Goal: Transaction & Acquisition: Purchase product/service

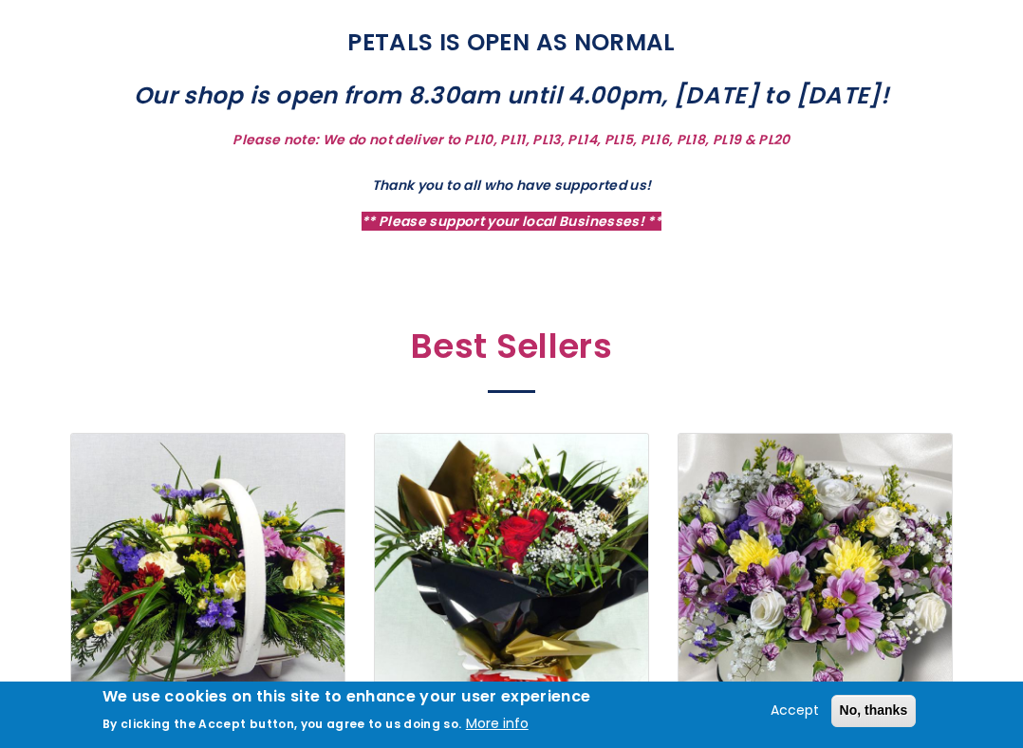
scroll to position [674, 0]
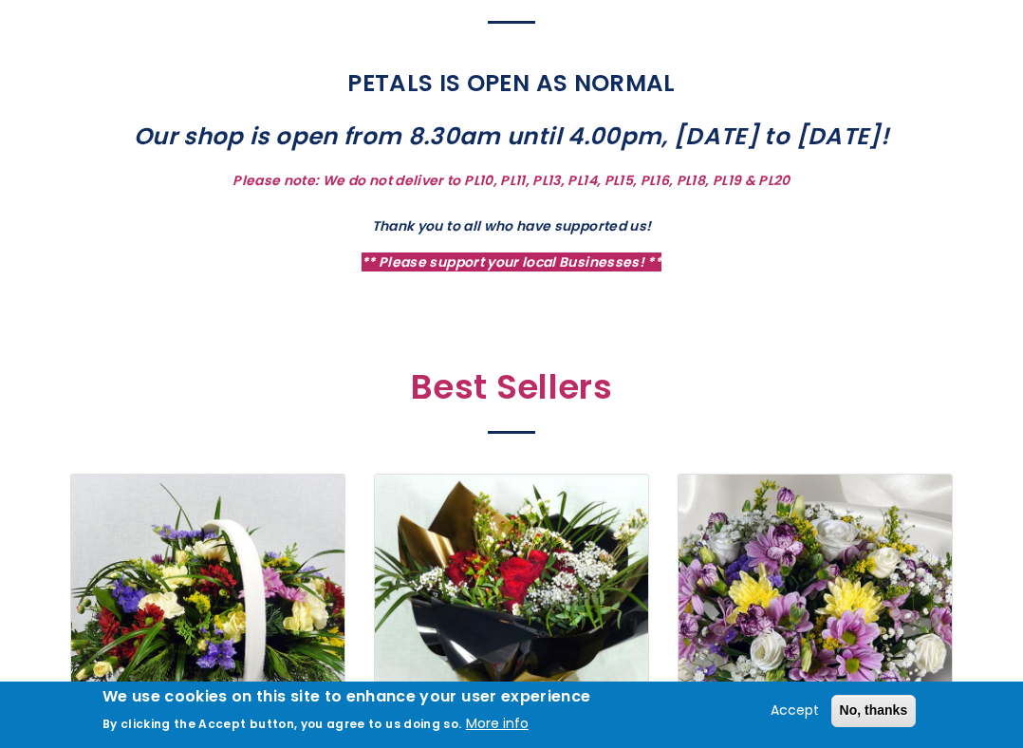
click at [263, 85] on p "PETALS IS OPEN AS NORMAL" at bounding box center [512, 84] width 826 height 40
drag, startPoint x: 257, startPoint y: 143, endPoint x: 903, endPoint y: 150, distance: 645.6
click at [890, 150] on strong "Our shop is open from 8.30am until 4.00pm, Monday to Saturday!" at bounding box center [512, 136] width 756 height 33
drag, startPoint x: 440, startPoint y: 176, endPoint x: 687, endPoint y: 176, distance: 247.8
click at [687, 176] on strong "Please note: We do not deliver to PL10, PL11, PL13, PL14, PL15, PL16, PL18, PL1…" at bounding box center [511, 180] width 557 height 19
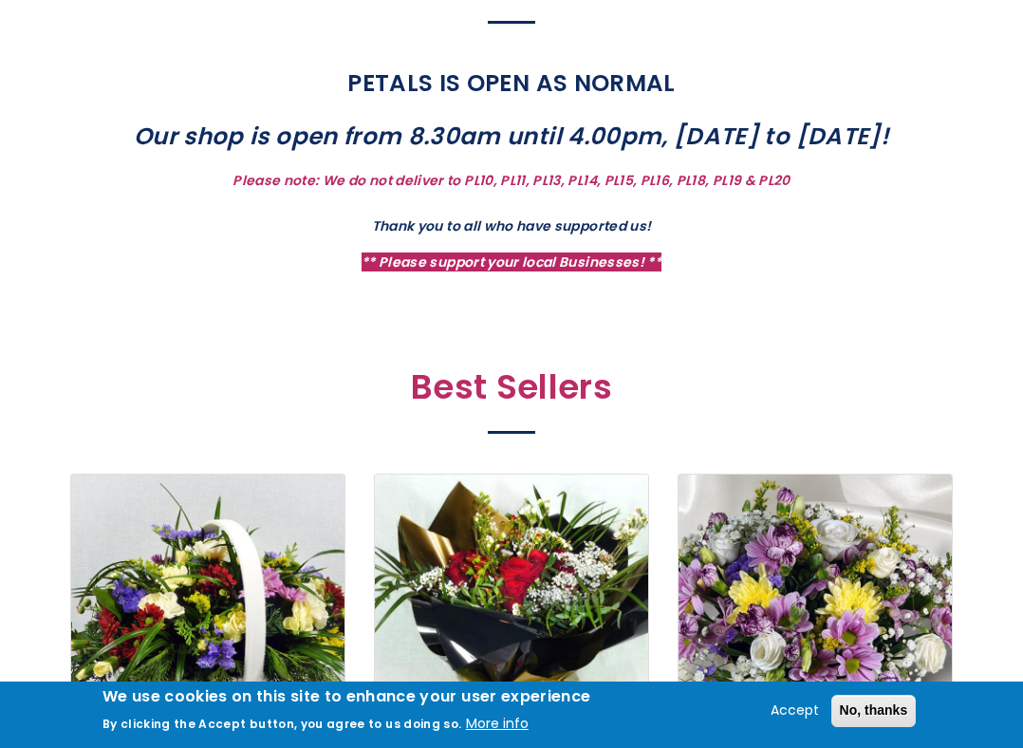
drag, startPoint x: 455, startPoint y: 166, endPoint x: 804, endPoint y: 166, distance: 349.4
click at [804, 166] on div "PETALS IS OPEN AS NORMAL Our shop is open from 8.30am until 4.00pm, Monday to S…" at bounding box center [512, 169] width 826 height 211
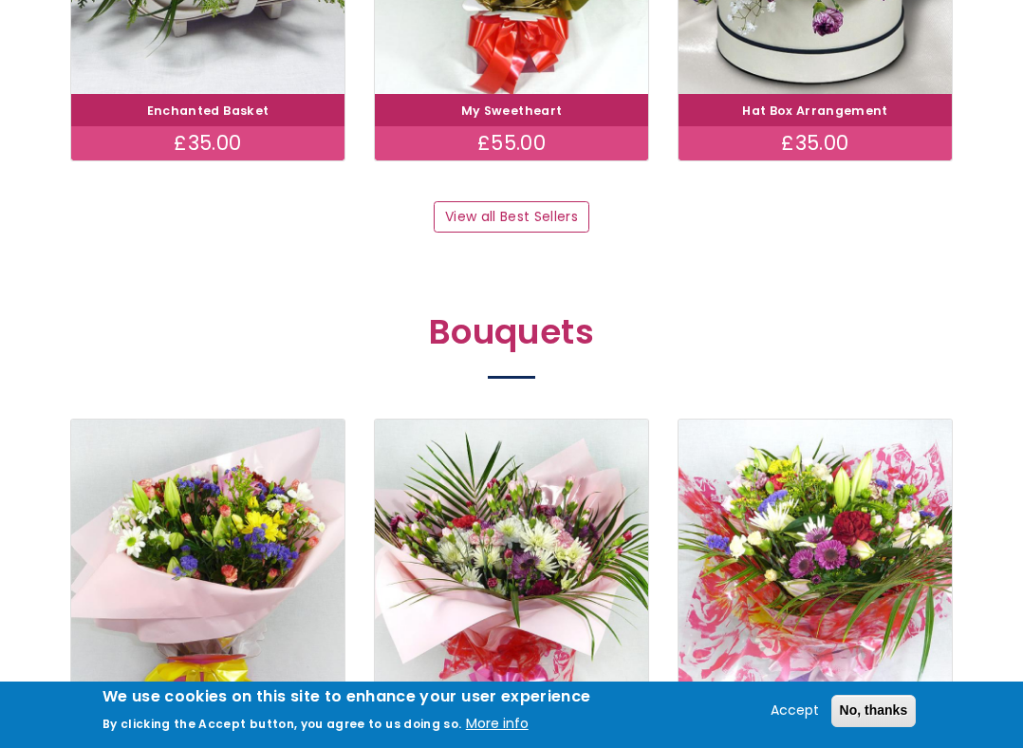
scroll to position [1387, 0]
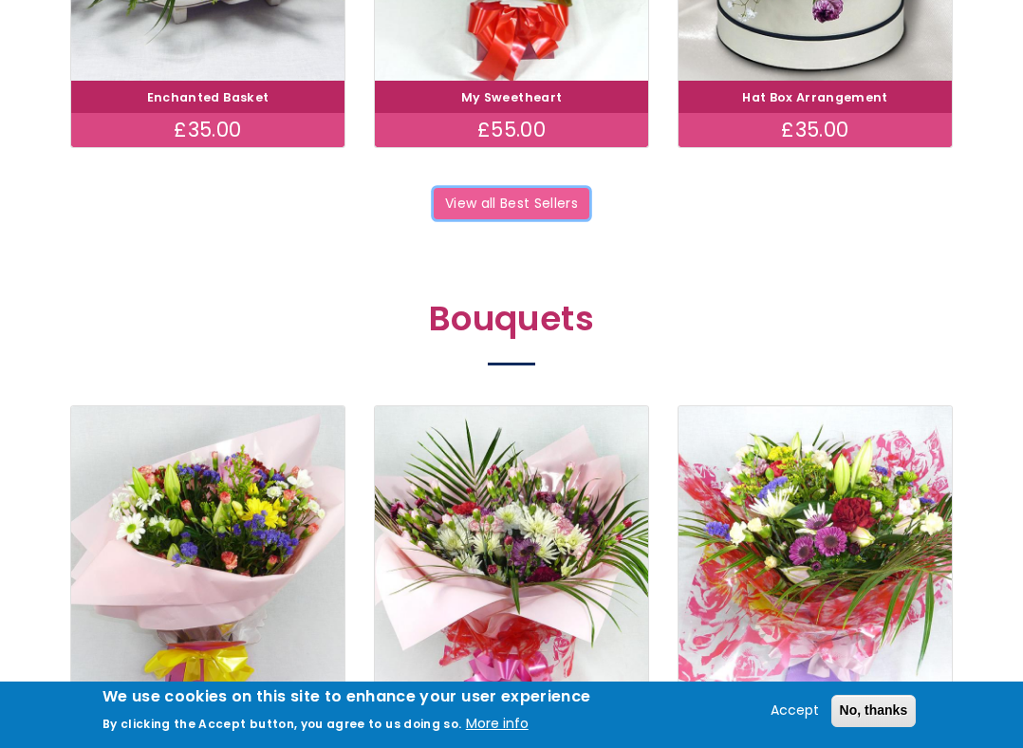
click at [474, 200] on link "View all Best Sellers" at bounding box center [511, 204] width 155 height 32
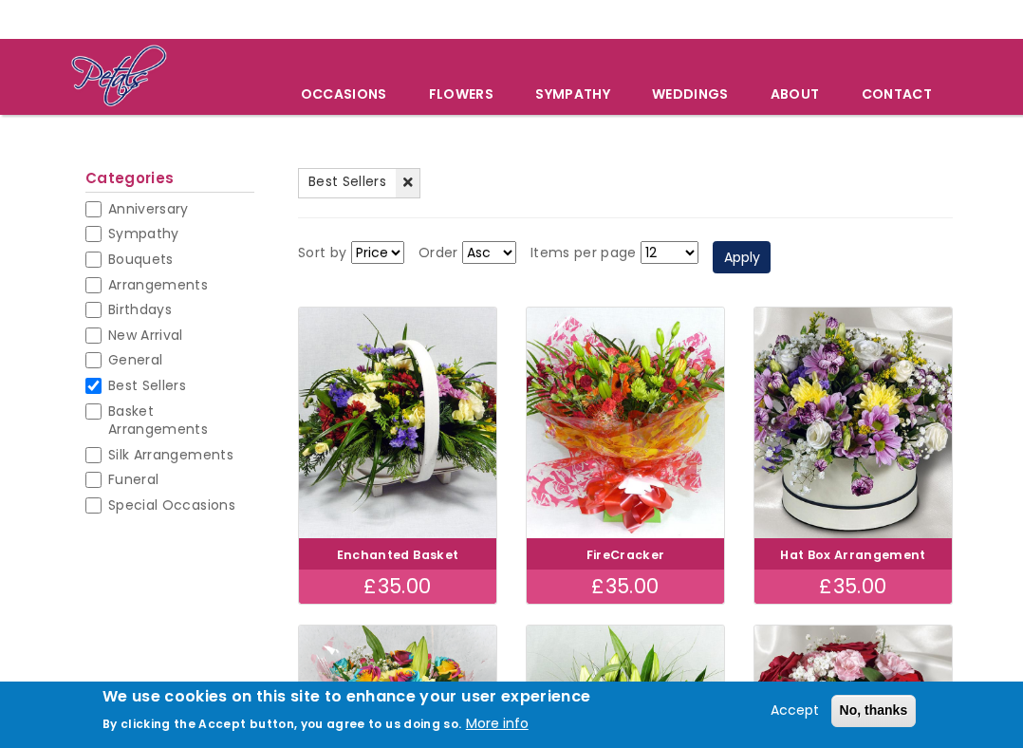
scroll to position [75, 0]
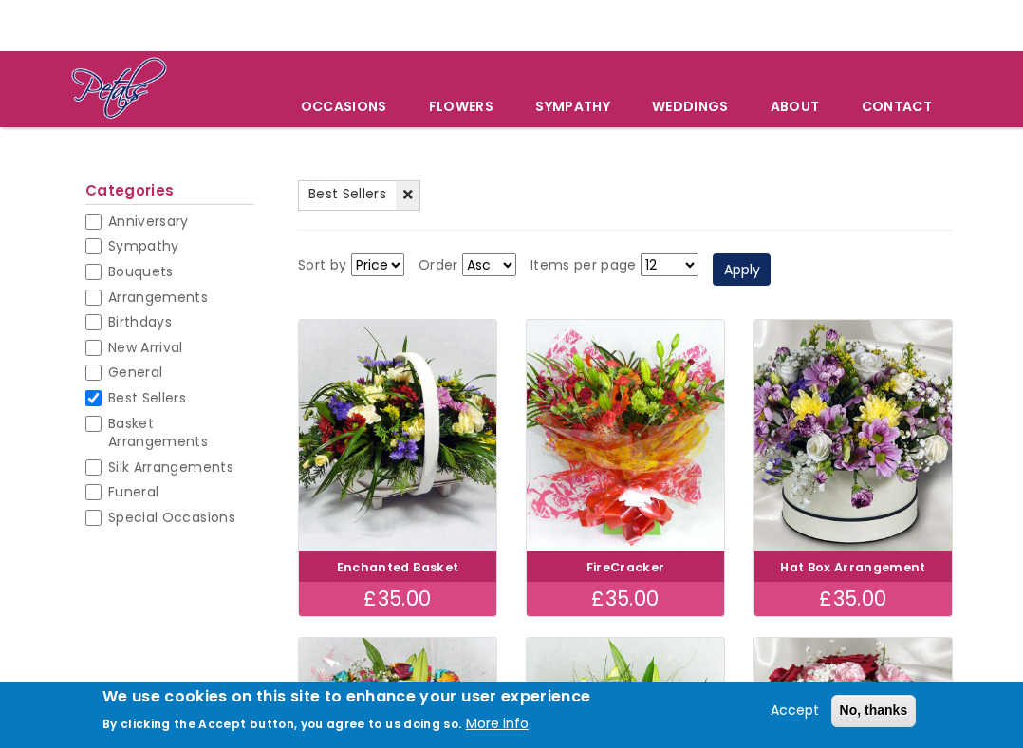
click at [144, 224] on span "Anniversary" at bounding box center [148, 221] width 81 height 19
click at [102, 224] on input "Anniversary" at bounding box center [93, 222] width 16 height 16
checkbox input "false"
click at [141, 243] on span "Sympathy" at bounding box center [143, 245] width 71 height 19
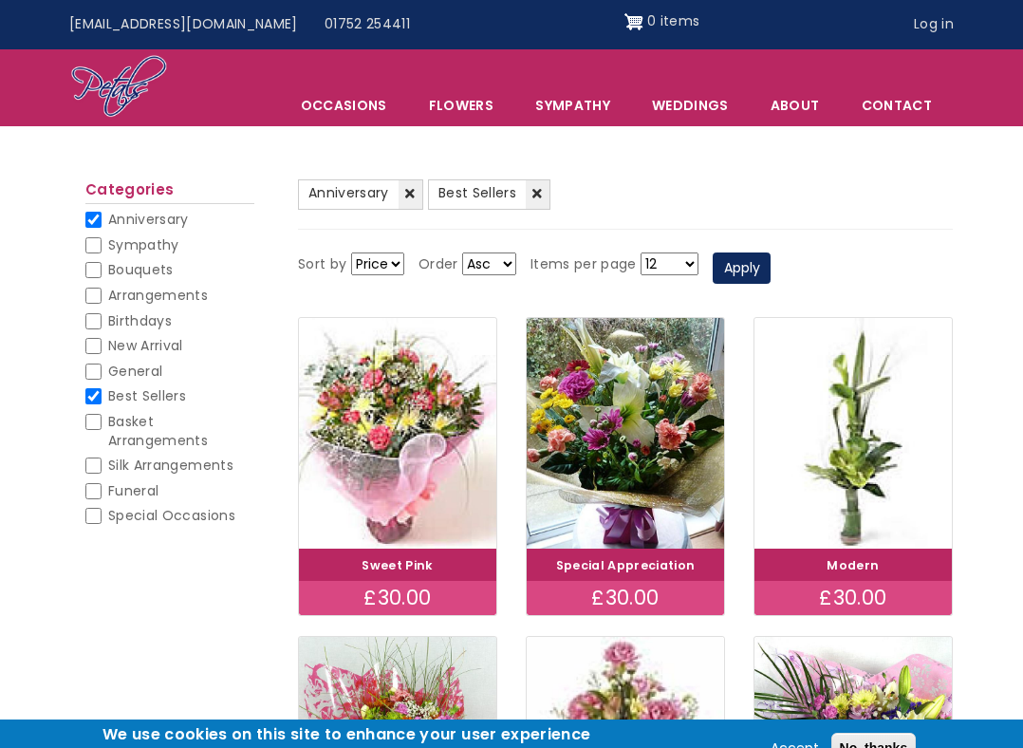
click at [141, 235] on li "Anniversary (-) Anniversary" at bounding box center [169, 224] width 169 height 26
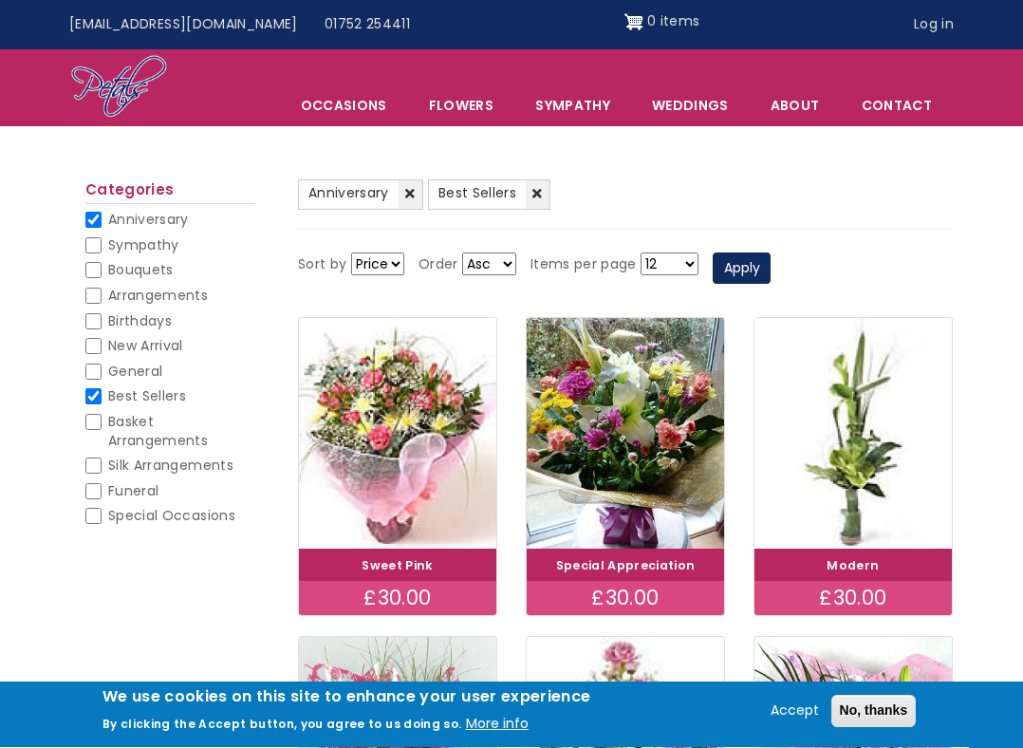
click at [141, 247] on span "Sympathy" at bounding box center [143, 244] width 71 height 19
click at [102, 247] on input "Sympathy" at bounding box center [93, 245] width 16 height 16
checkbox input "false"
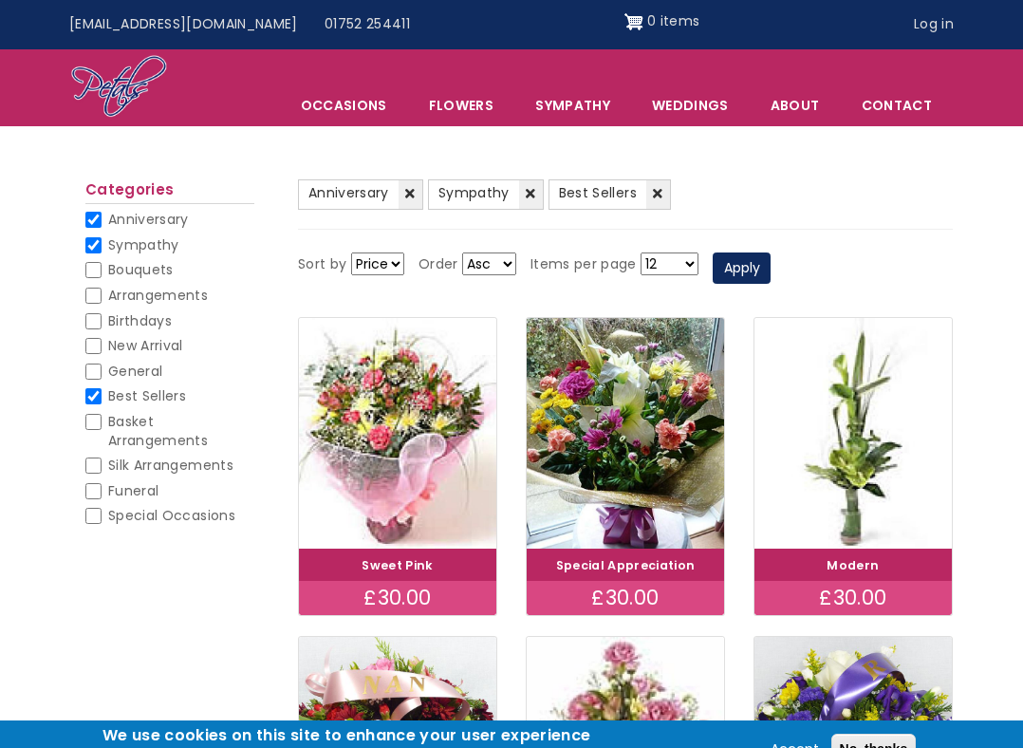
click at [141, 282] on li "Bouquets Bouquets" at bounding box center [169, 274] width 169 height 26
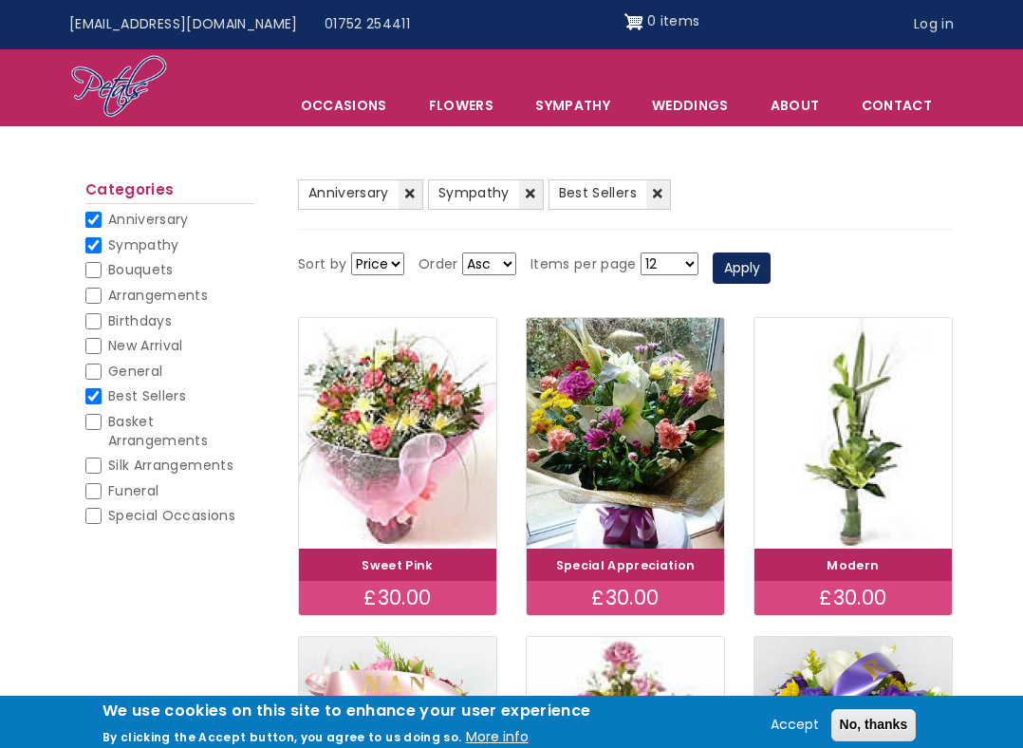
click at [150, 274] on span "Bouquets" at bounding box center [141, 269] width 66 height 19
click at [102, 274] on input "Bouquets" at bounding box center [93, 270] width 16 height 16
checkbox input "false"
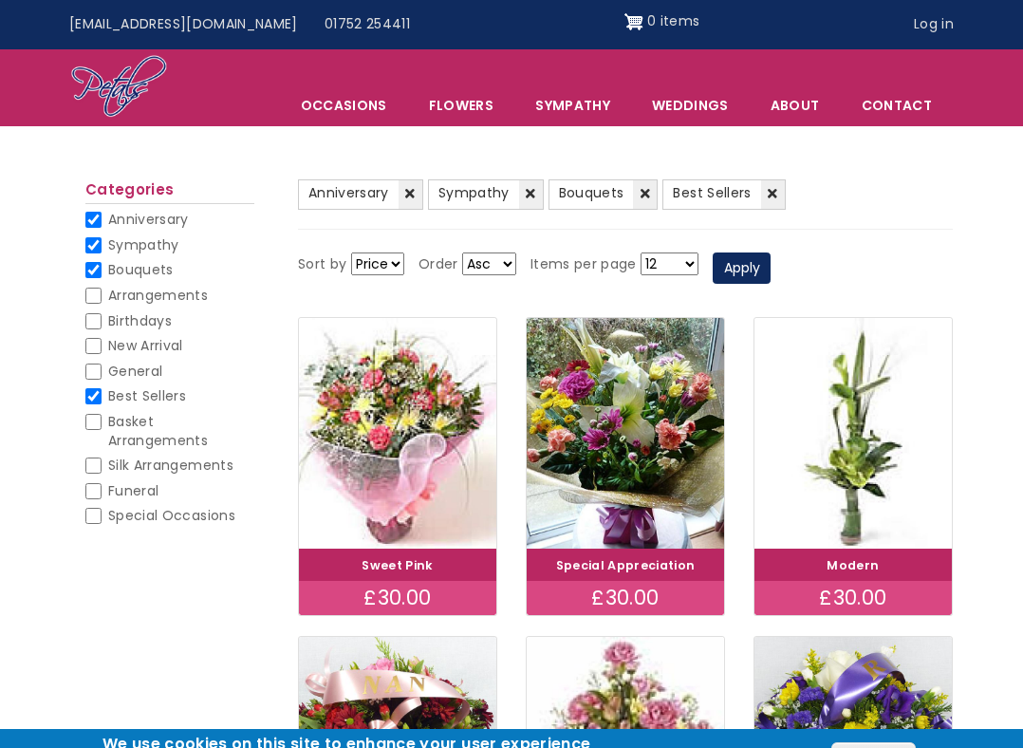
click at [146, 333] on li "Birthdays Birthdays" at bounding box center [169, 325] width 169 height 26
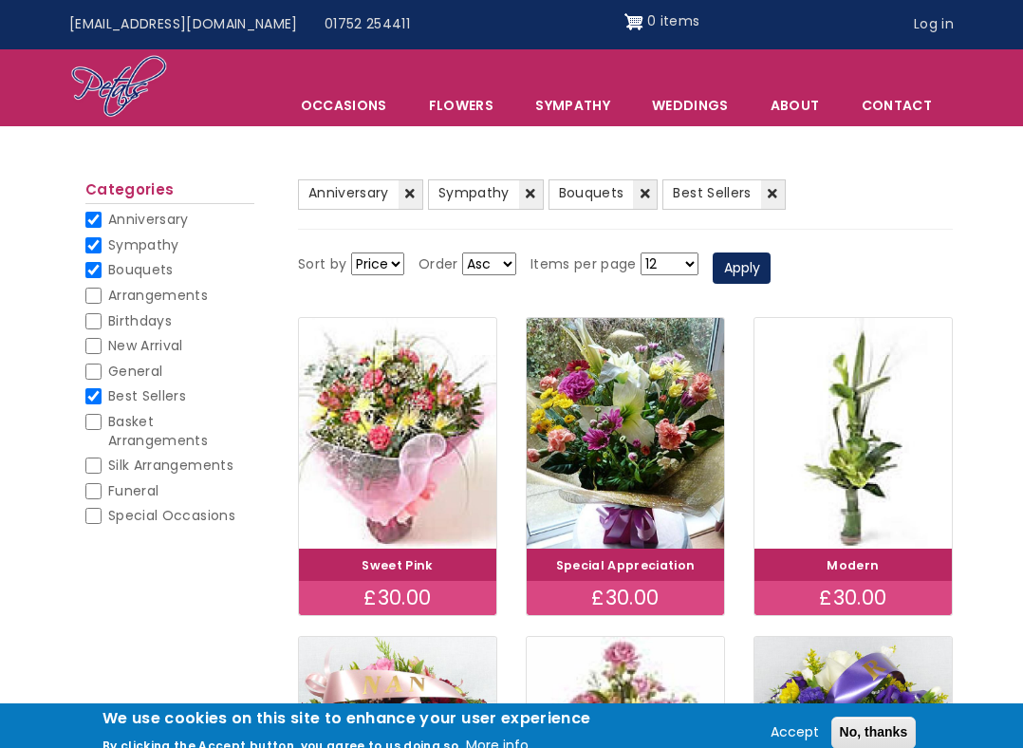
click at [155, 316] on span "Birthdays" at bounding box center [140, 320] width 64 height 19
click at [102, 316] on input "Birthdays" at bounding box center [93, 321] width 16 height 16
checkbox input "false"
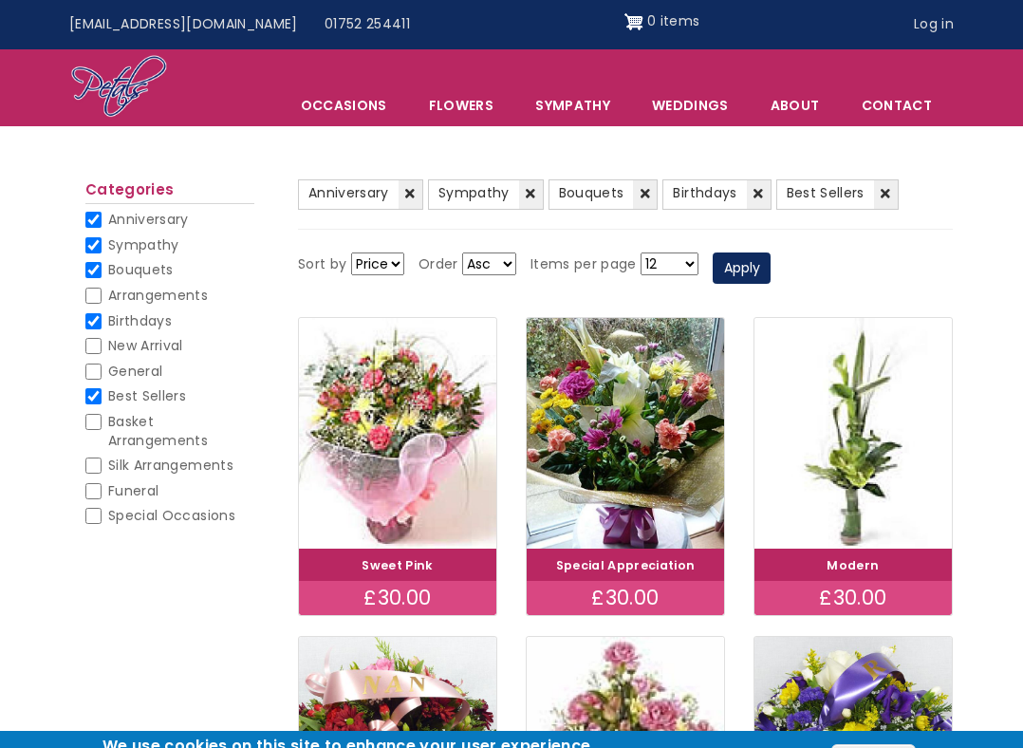
click at [159, 350] on span "New Arrival" at bounding box center [145, 345] width 75 height 19
click at [102, 350] on input "New Arrival" at bounding box center [93, 346] width 16 height 16
checkbox input "false"
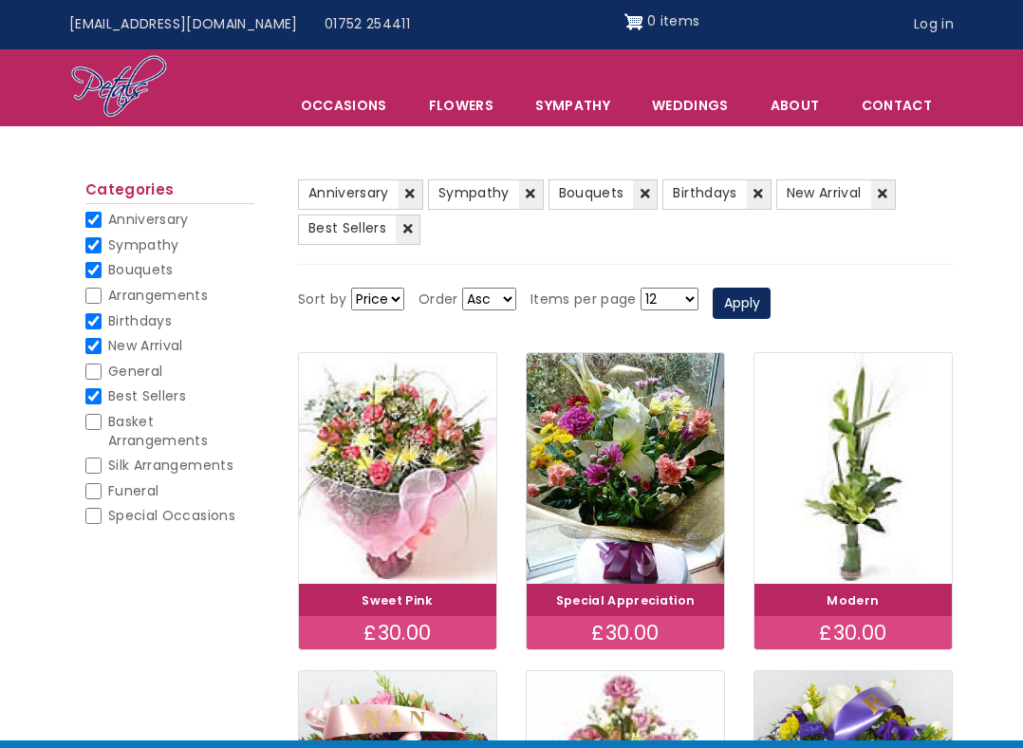
click at [143, 374] on span "General" at bounding box center [135, 371] width 54 height 19
click at [102, 374] on input "General" at bounding box center [93, 372] width 16 height 16
checkbox input "false"
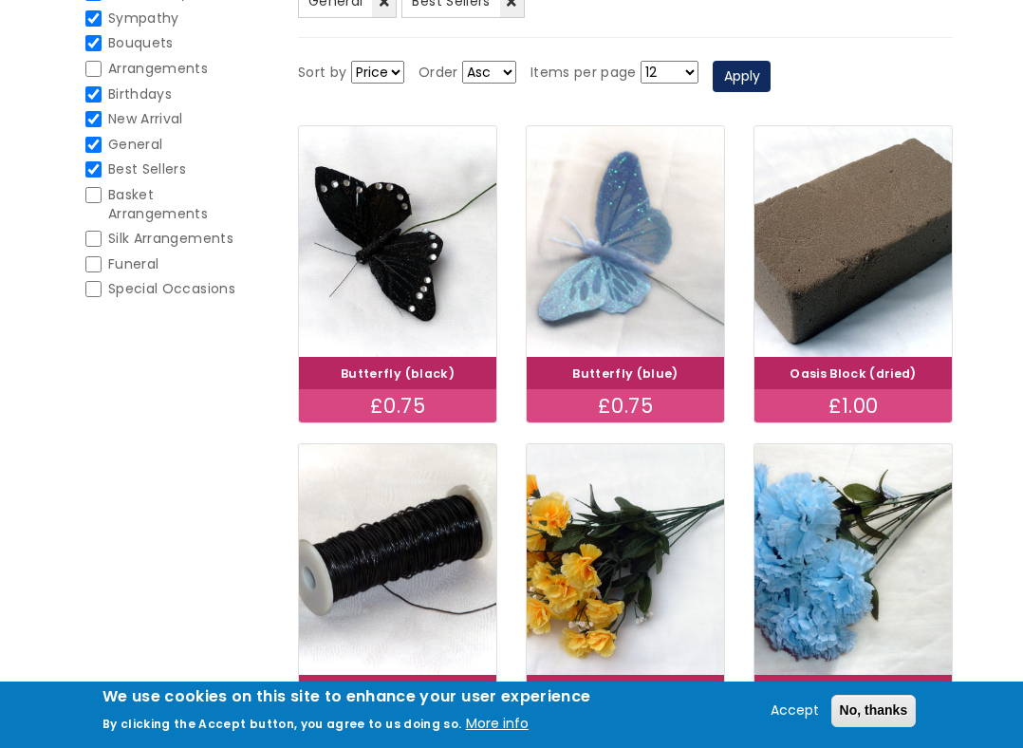
scroll to position [273, 0]
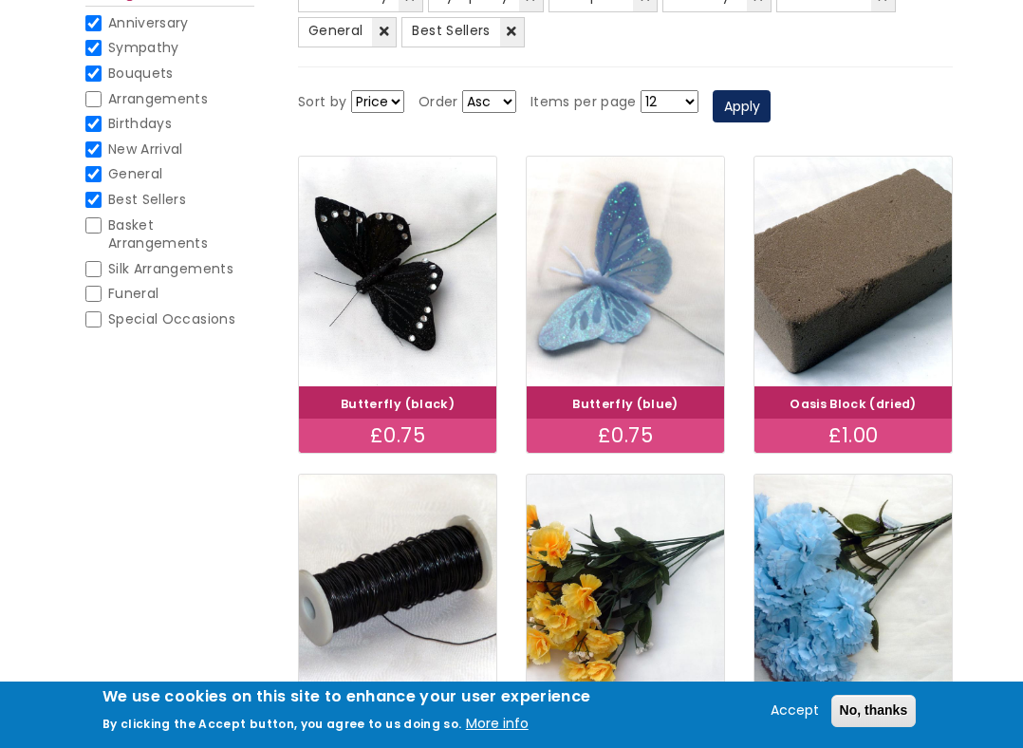
click at [135, 318] on span "Special Occasions" at bounding box center [171, 318] width 127 height 19
click at [102, 318] on input "Special Occasions" at bounding box center [93, 319] width 16 height 16
checkbox input "false"
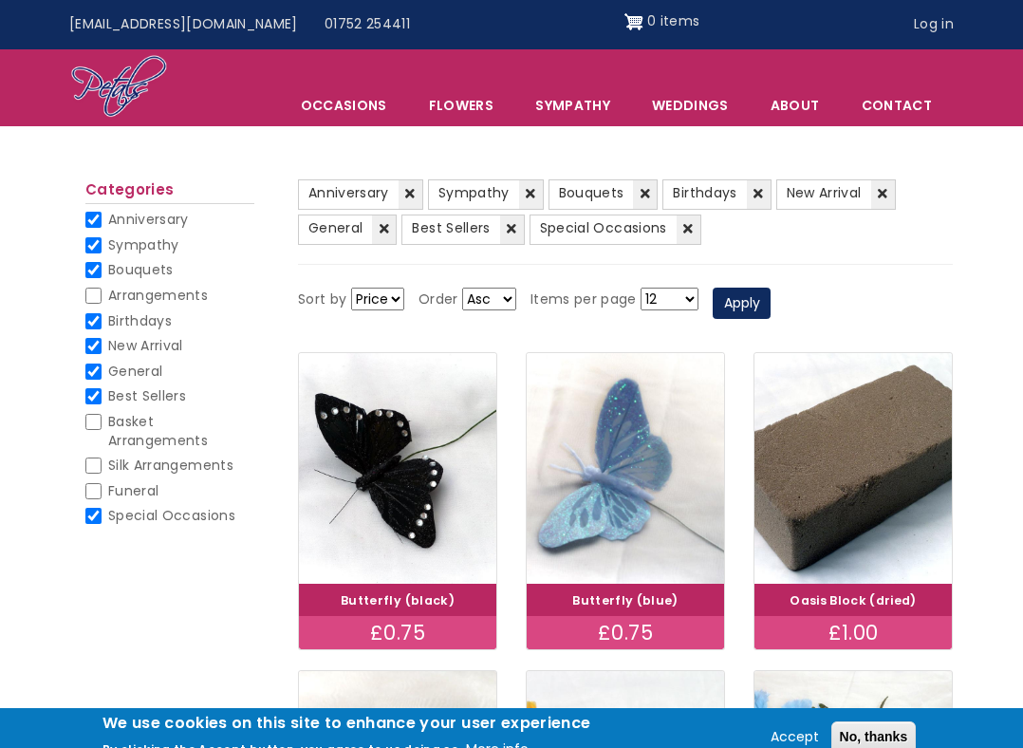
click at [155, 291] on span "Arrangements" at bounding box center [158, 295] width 100 height 19
click at [102, 291] on input "Arrangements" at bounding box center [93, 296] width 16 height 16
checkbox input "false"
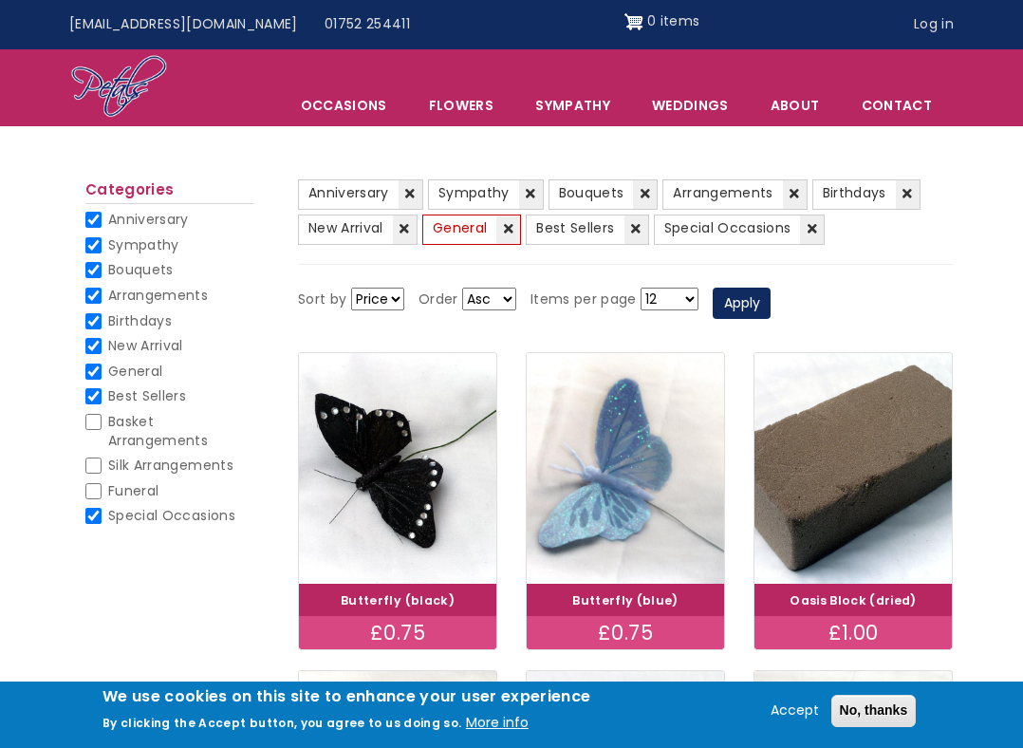
click at [507, 232] on link "(-) General" at bounding box center [471, 230] width 99 height 30
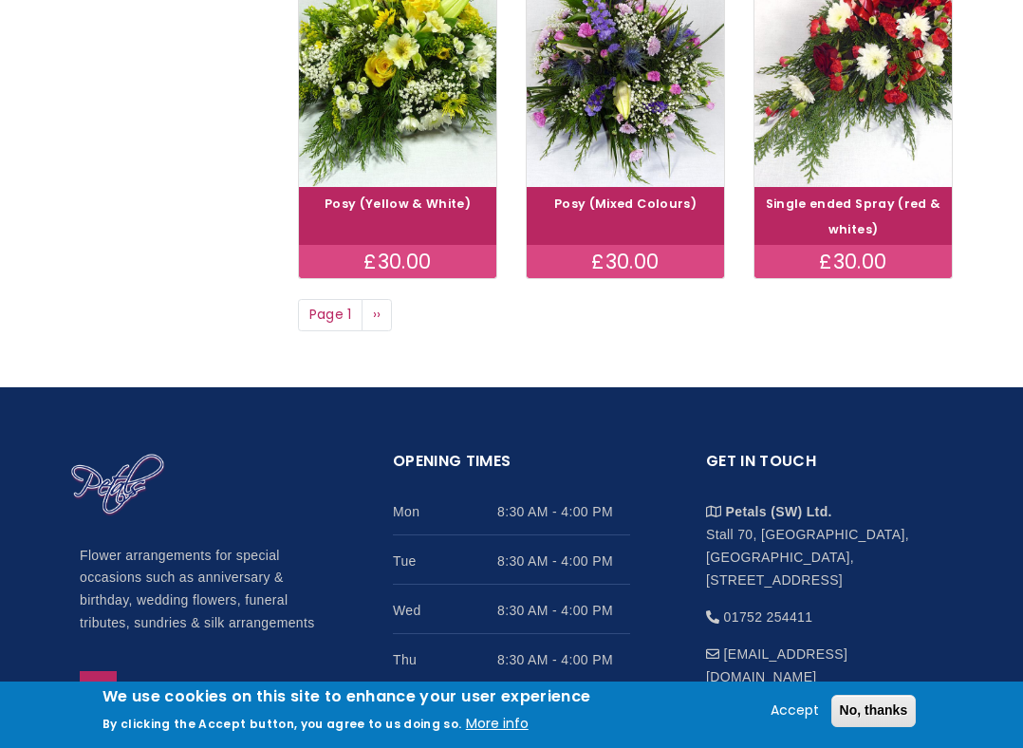
scroll to position [1420, 0]
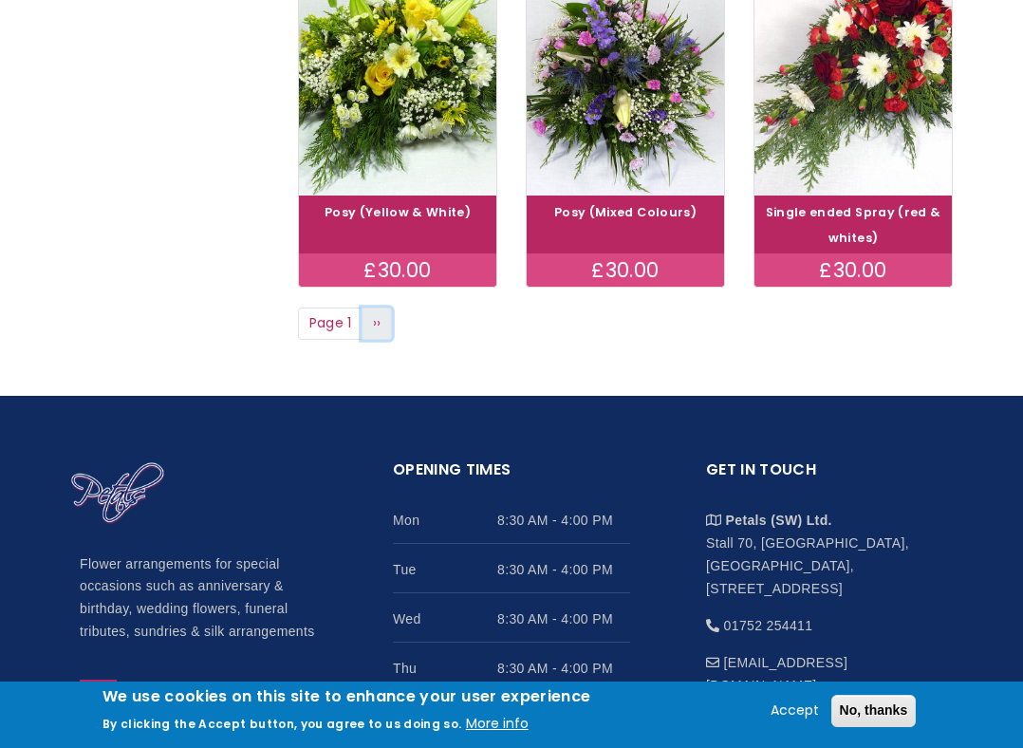
click at [387, 312] on link "Next page ››" at bounding box center [377, 324] width 30 height 32
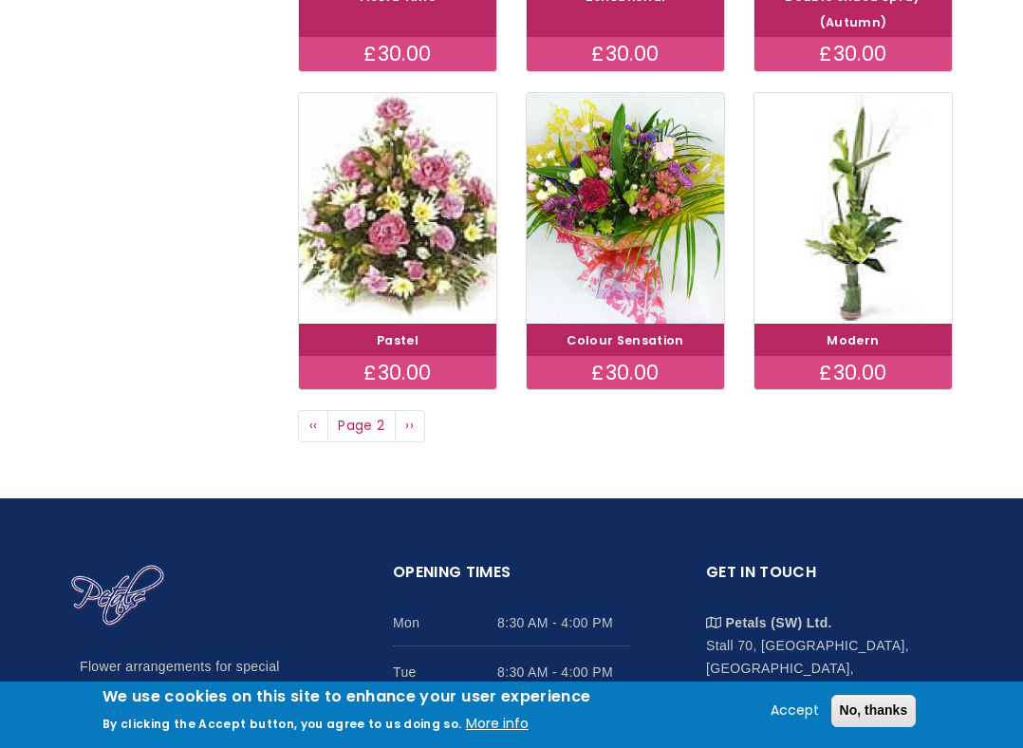
scroll to position [1319, 0]
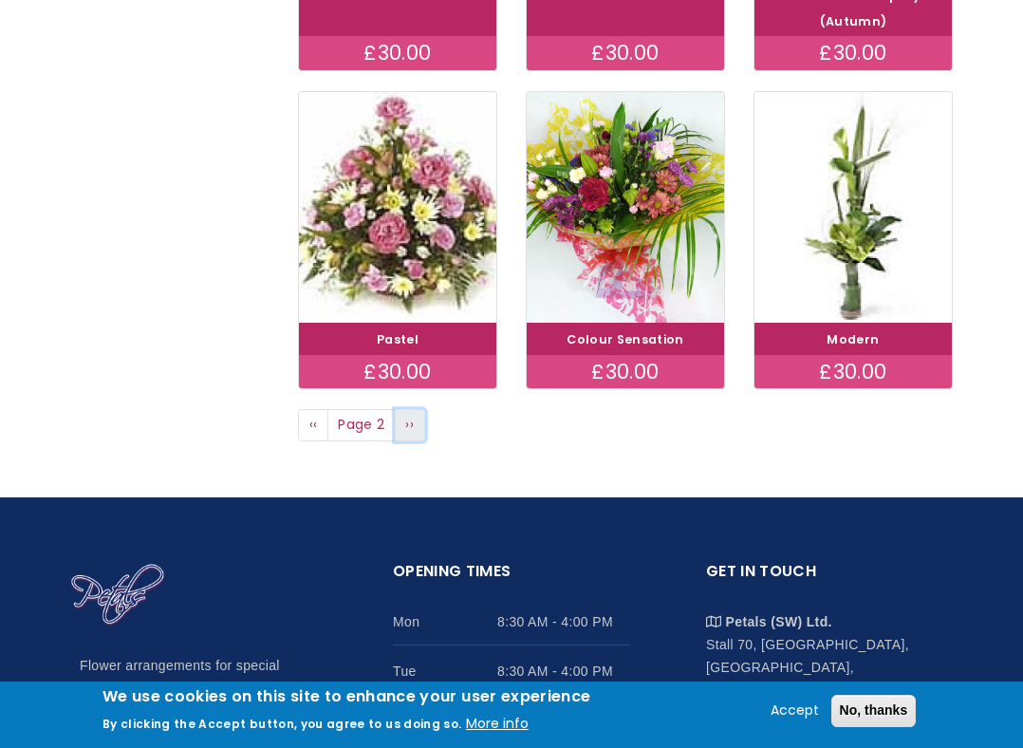
click at [422, 429] on link "Next page ››" at bounding box center [410, 425] width 30 height 32
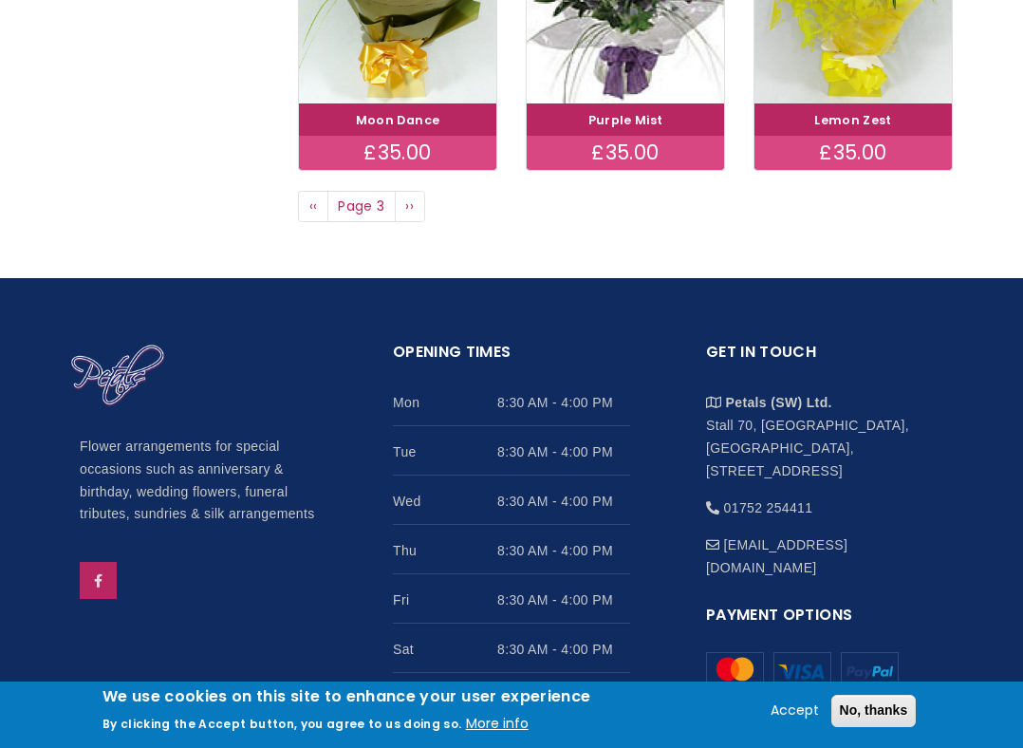
scroll to position [1365, 0]
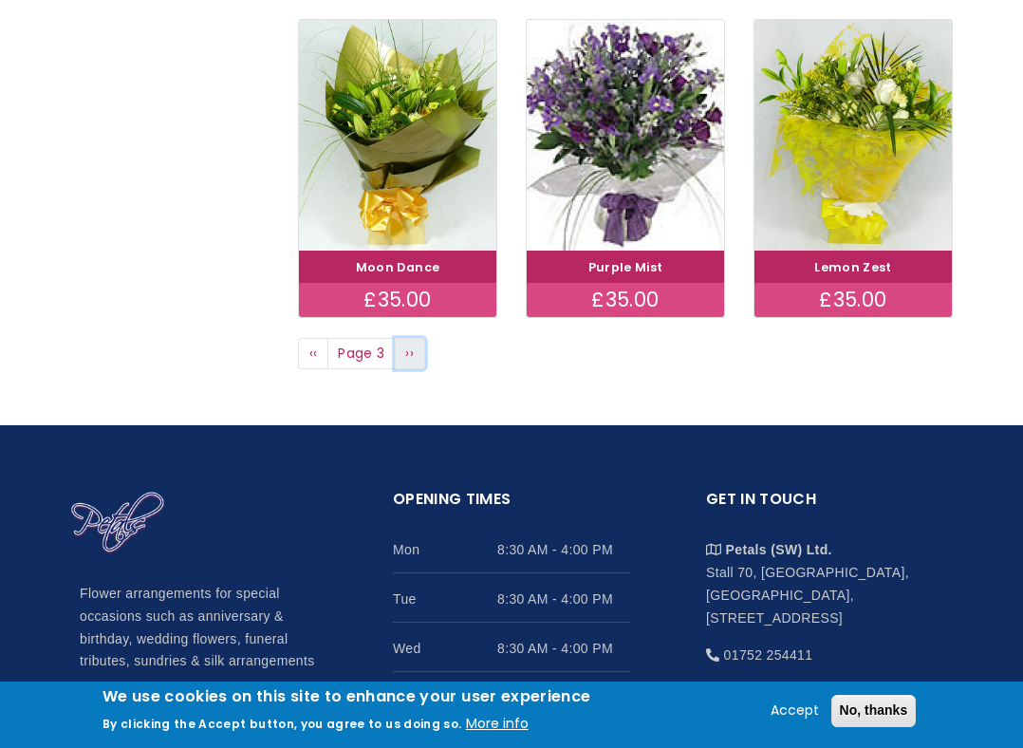
click at [423, 346] on link "Next page ››" at bounding box center [410, 354] width 30 height 32
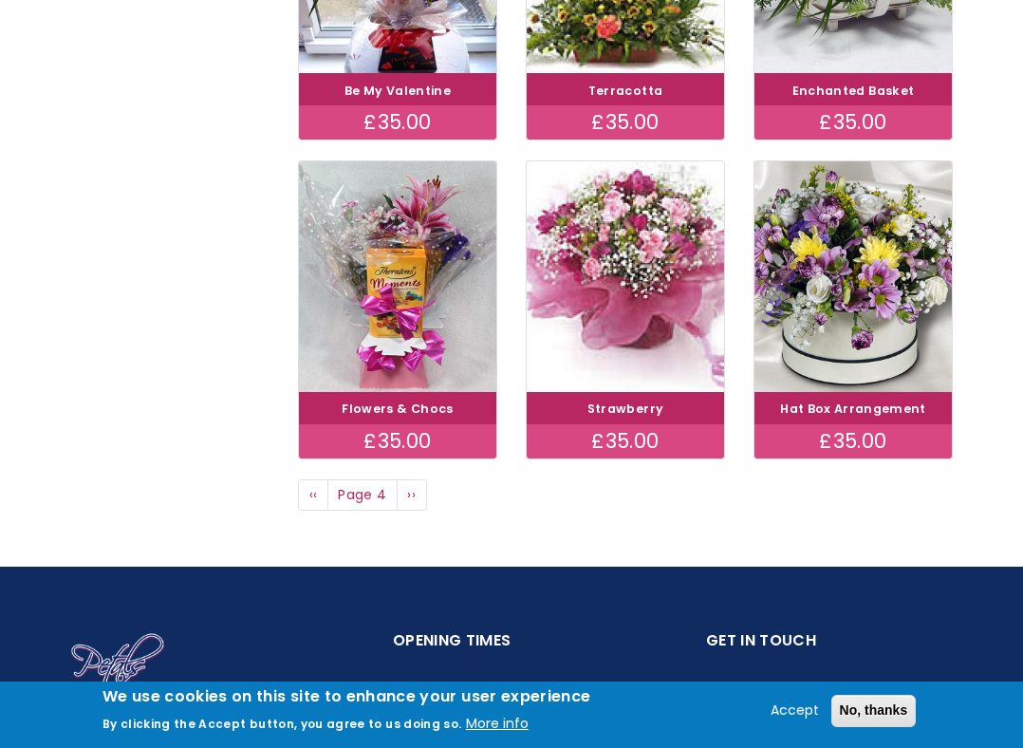
scroll to position [1226, 0]
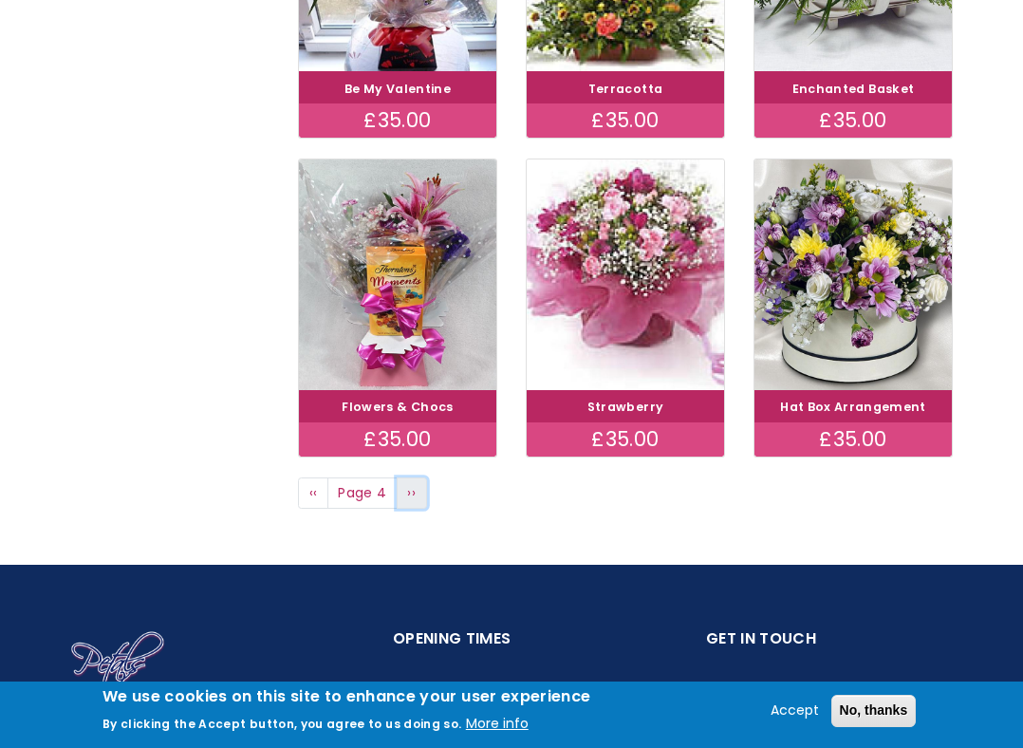
click at [424, 484] on link "Next page ››" at bounding box center [412, 494] width 30 height 32
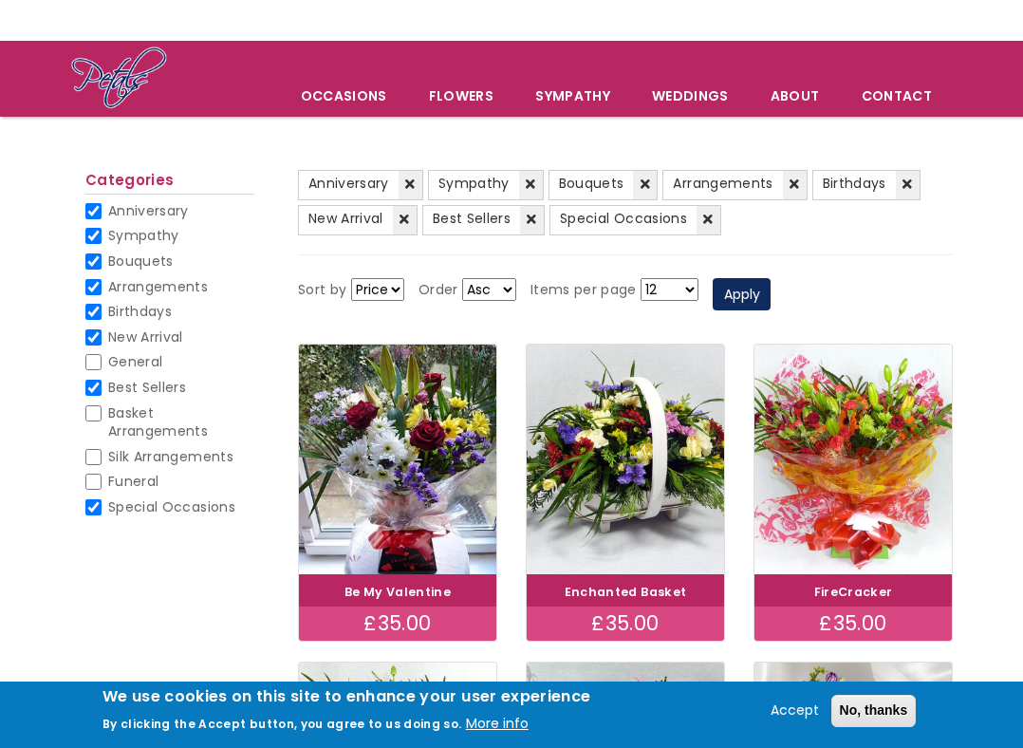
scroll to position [87, 0]
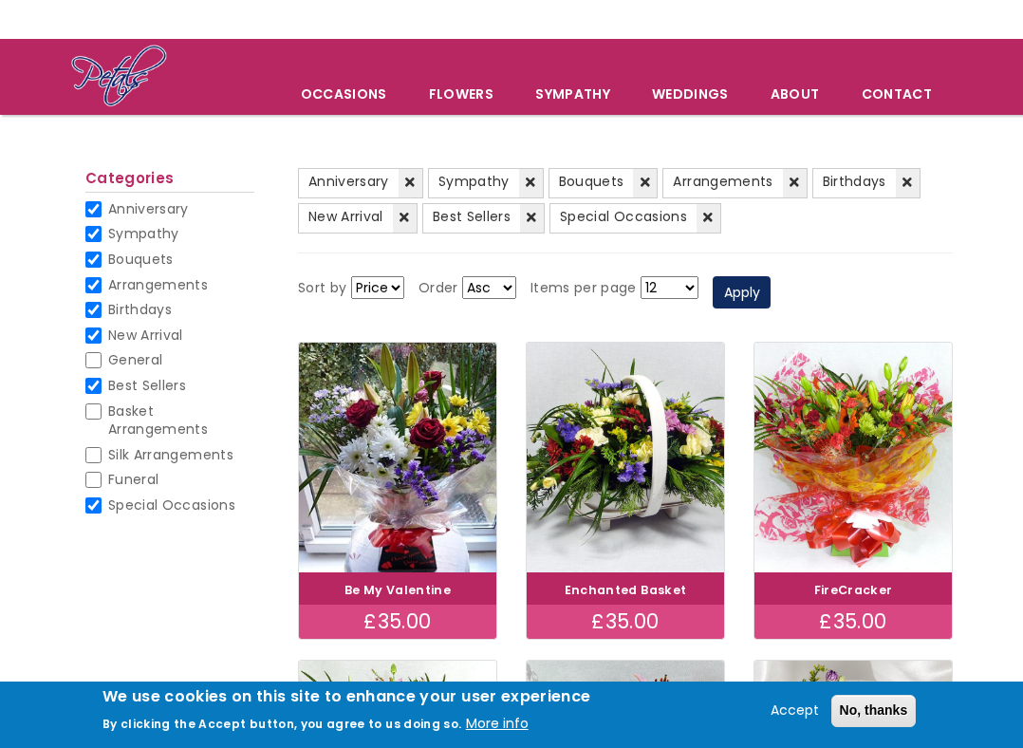
click at [666, 291] on select "12 18 24 30 - All -" at bounding box center [670, 287] width 58 height 23
select select "All"
click at [641, 276] on select "12 18 24 30 - All -" at bounding box center [670, 287] width 58 height 23
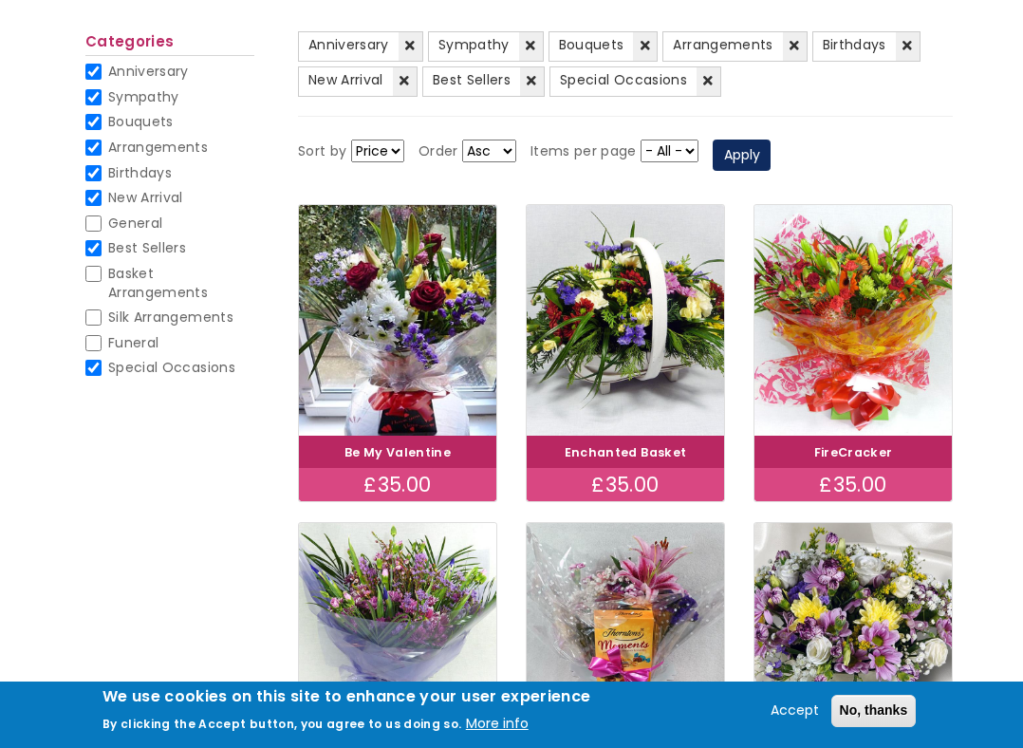
scroll to position [0, 0]
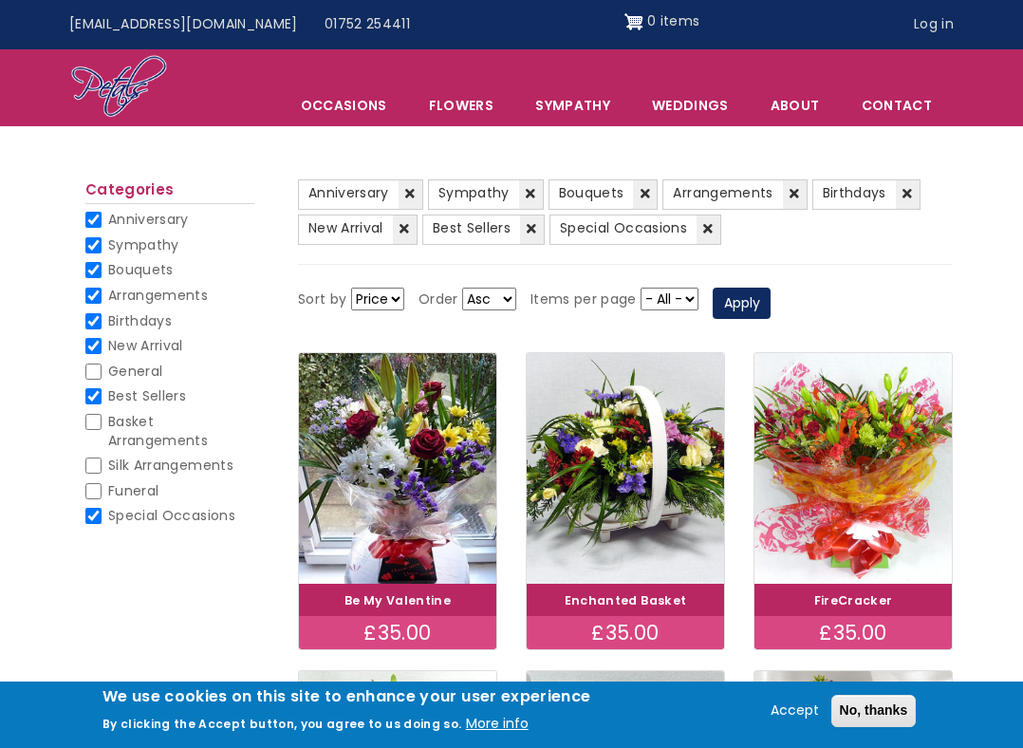
click at [757, 322] on div "Sort by Price Title Order Asc Desc Items per page 12 18 24 30 - All - Apply" at bounding box center [625, 303] width 655 height 59
click at [758, 306] on button "Apply" at bounding box center [742, 304] width 58 height 32
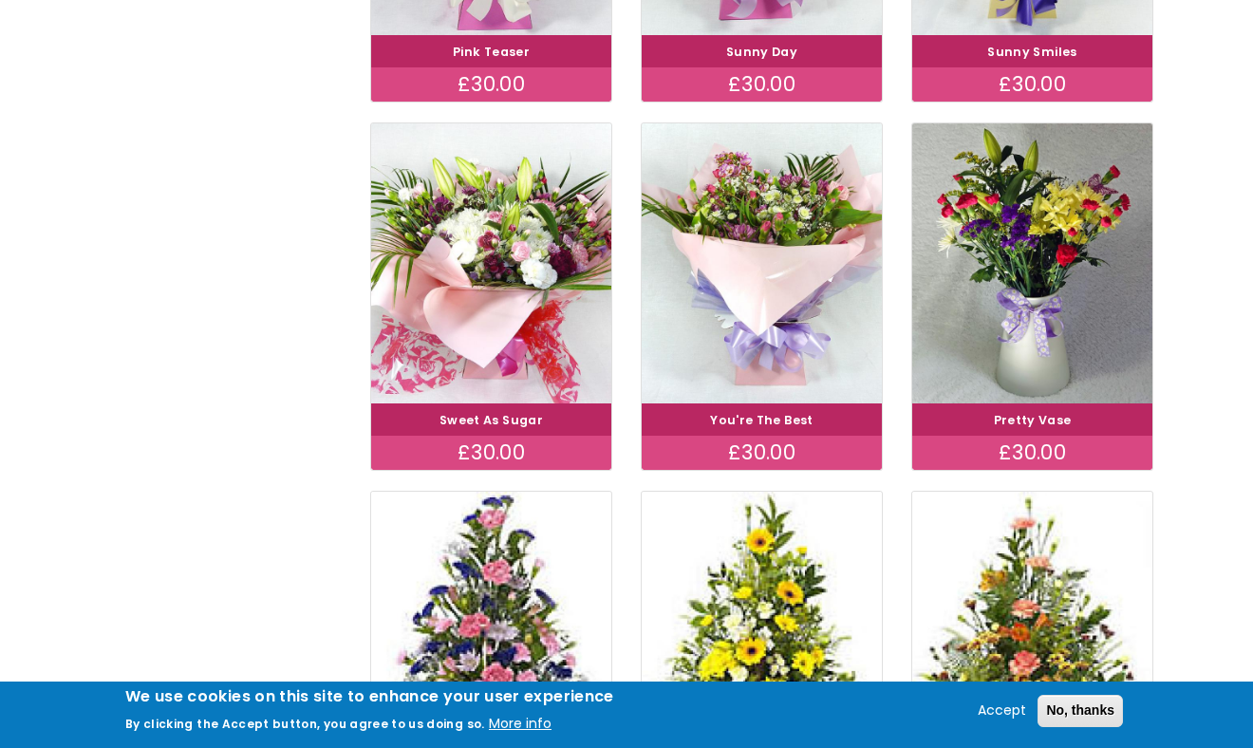
scroll to position [4069, 0]
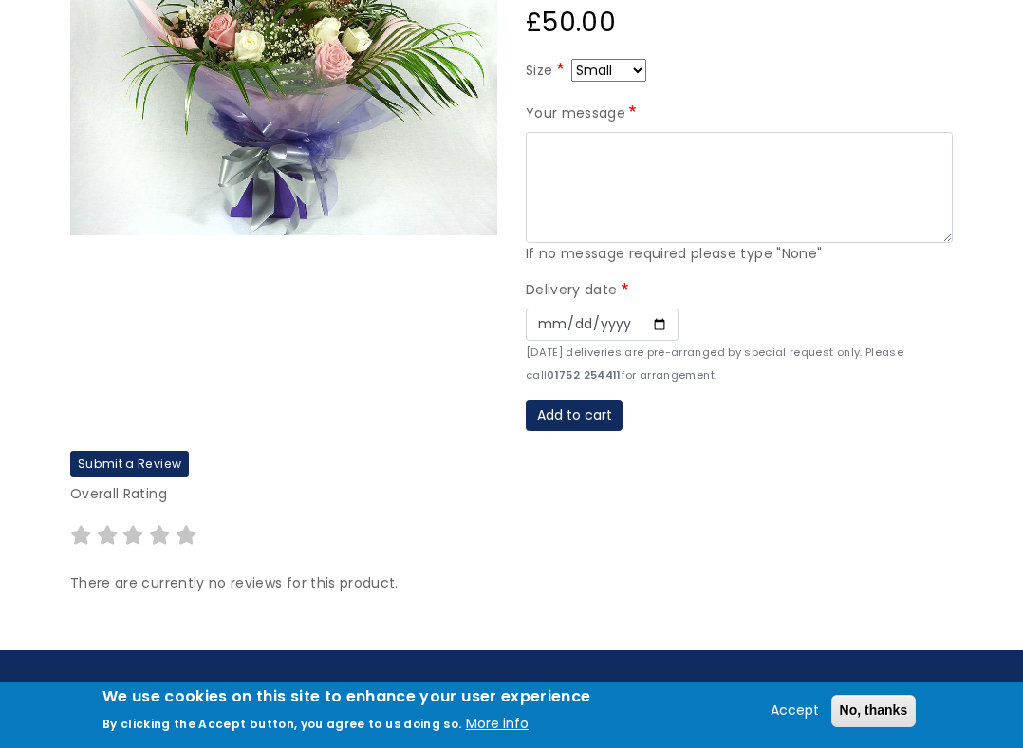
scroll to position [256, 0]
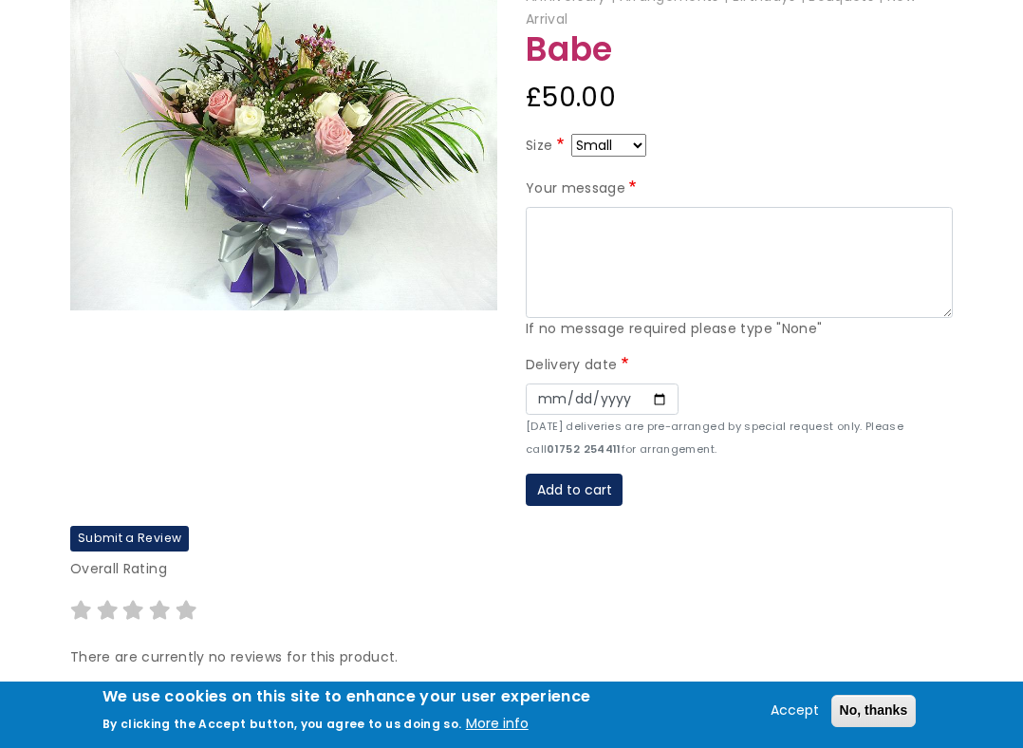
click at [631, 149] on select "Small Medium Large" at bounding box center [609, 145] width 75 height 23
select select "10"
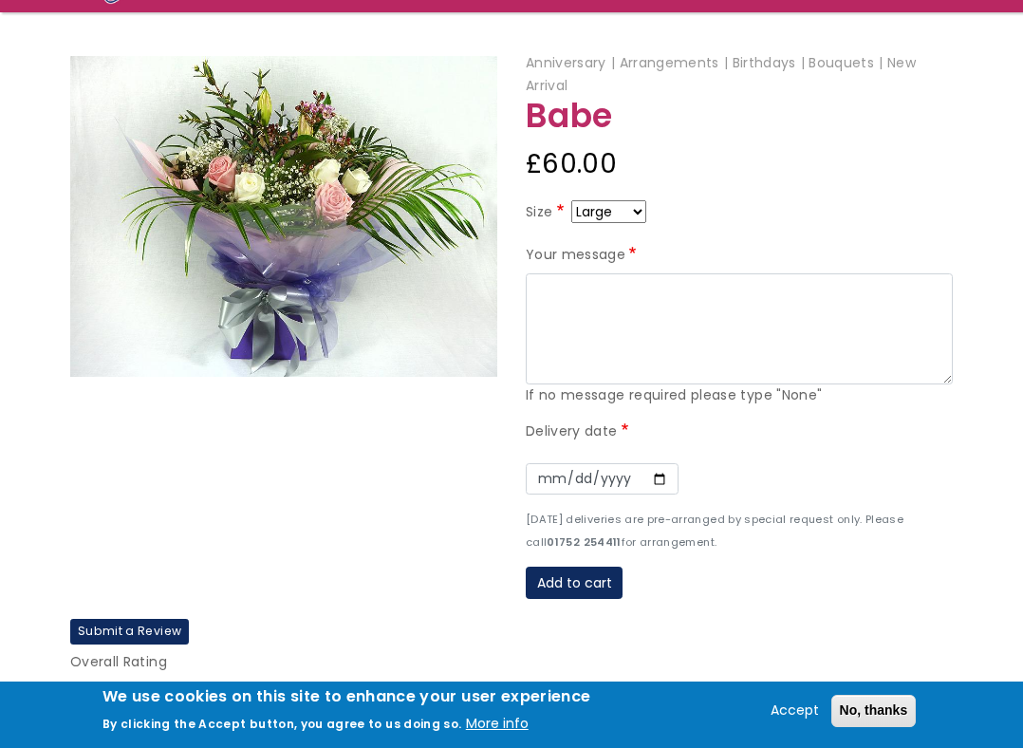
scroll to position [187, 0]
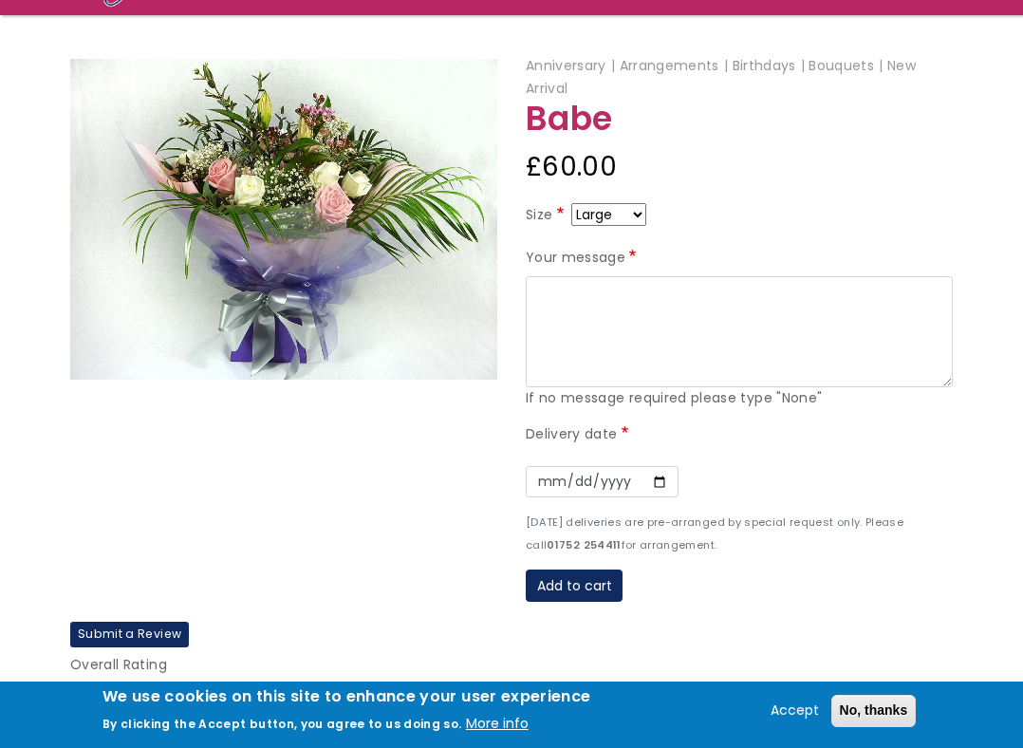
click at [634, 457] on div "Date" at bounding box center [739, 482] width 427 height 59
click at [627, 485] on input "Date" at bounding box center [602, 482] width 153 height 32
click at [663, 484] on input "Date" at bounding box center [602, 482] width 153 height 32
type input "2025-10-11"
click at [762, 507] on div "Date 2025-10-11" at bounding box center [739, 482] width 427 height 59
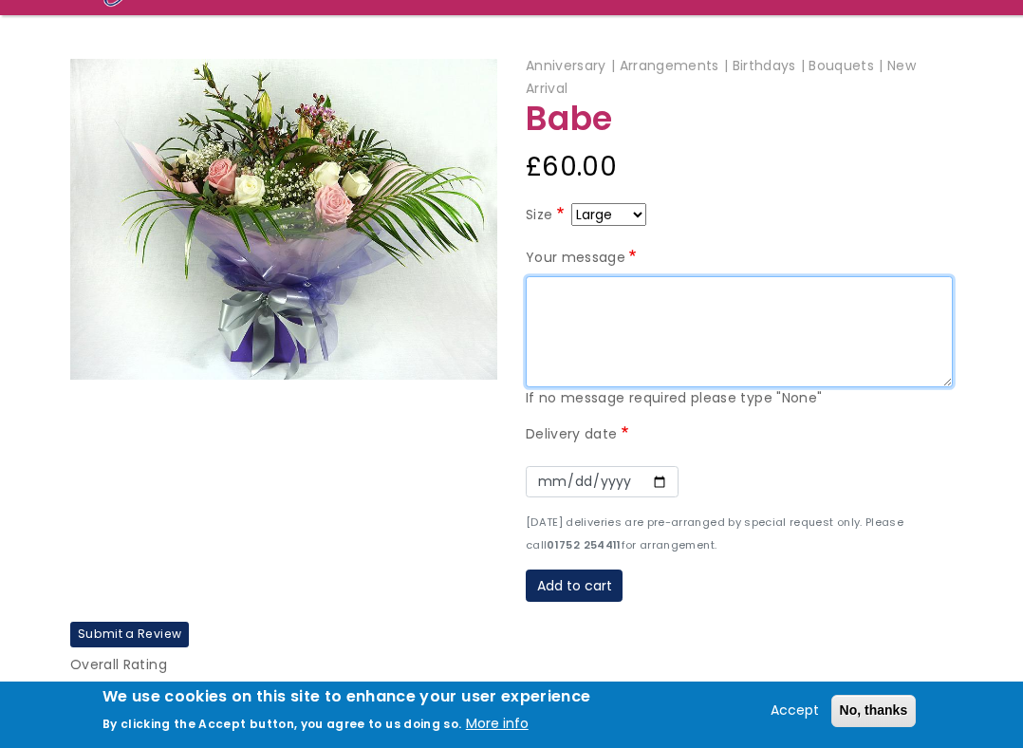
click at [807, 322] on textarea "Your message" at bounding box center [739, 332] width 427 height 112
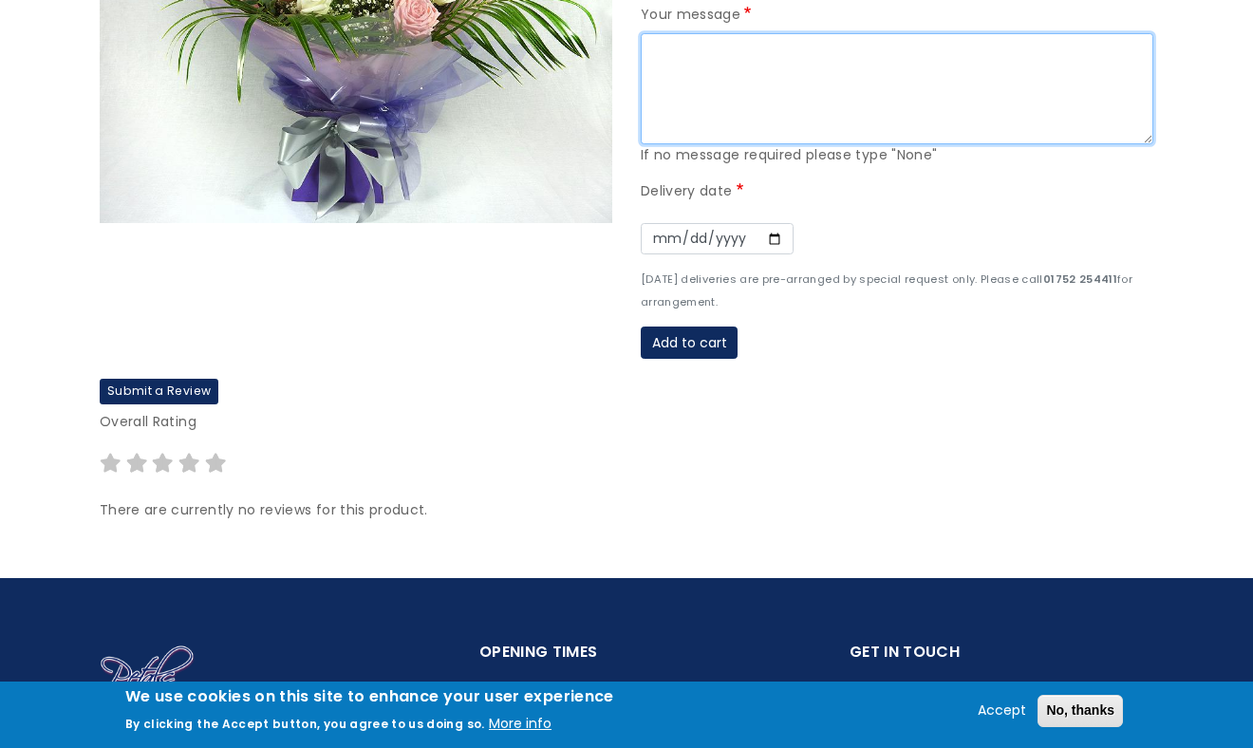
scroll to position [417, 0]
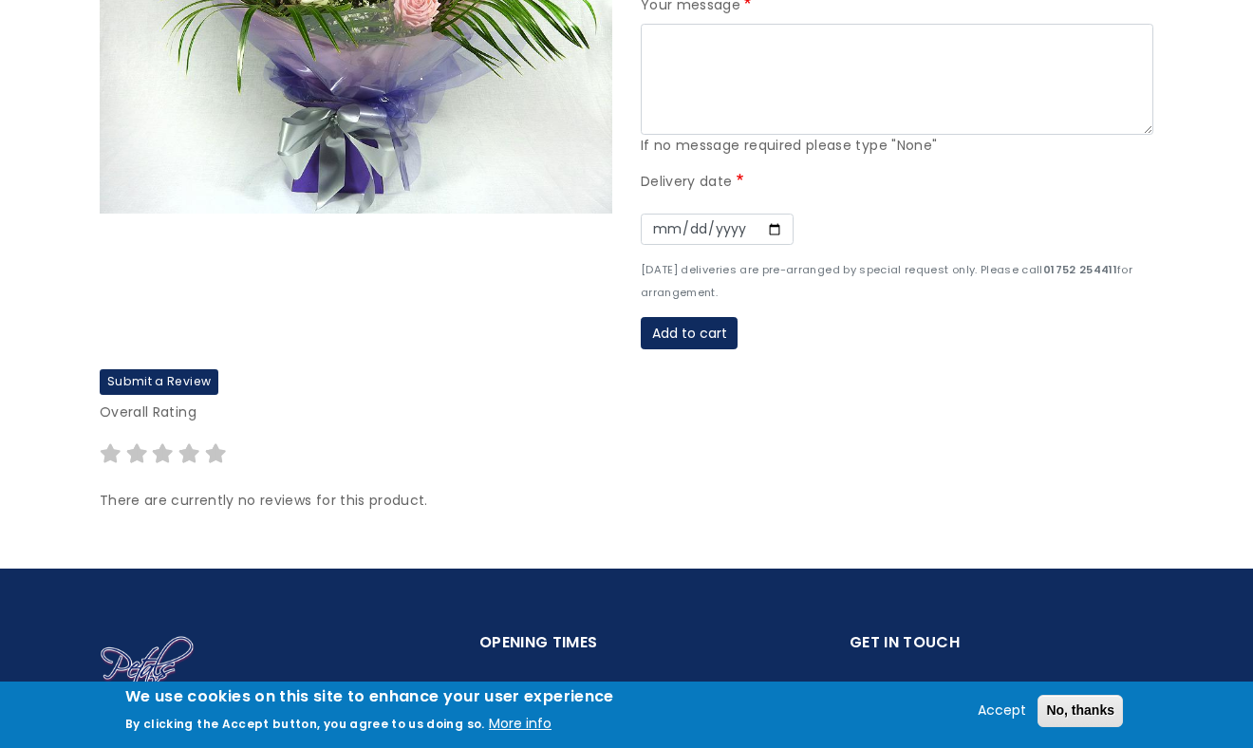
drag, startPoint x: 757, startPoint y: 278, endPoint x: 955, endPoint y: 287, distance: 198.6
click at [957, 288] on div "Delivery date Date 2025-10-11 Sunday deliveries are pre-arranged by special req…" at bounding box center [897, 237] width 513 height 133
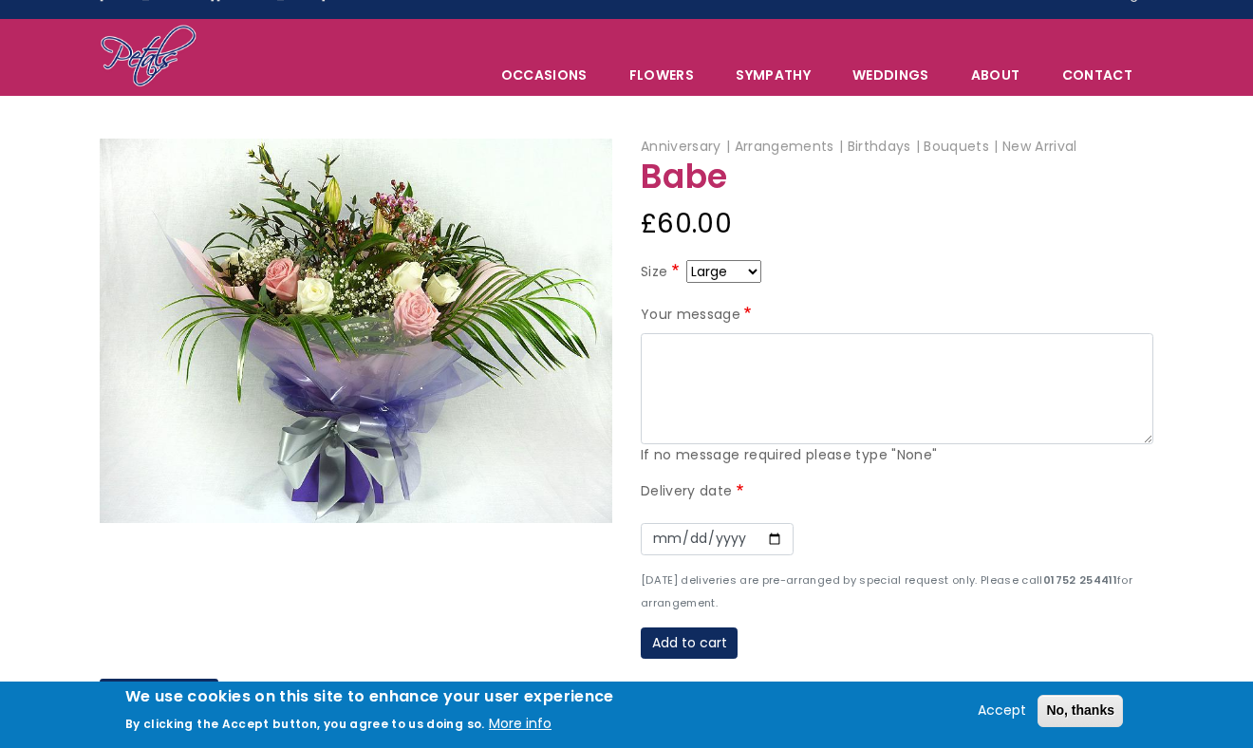
scroll to position [36, 0]
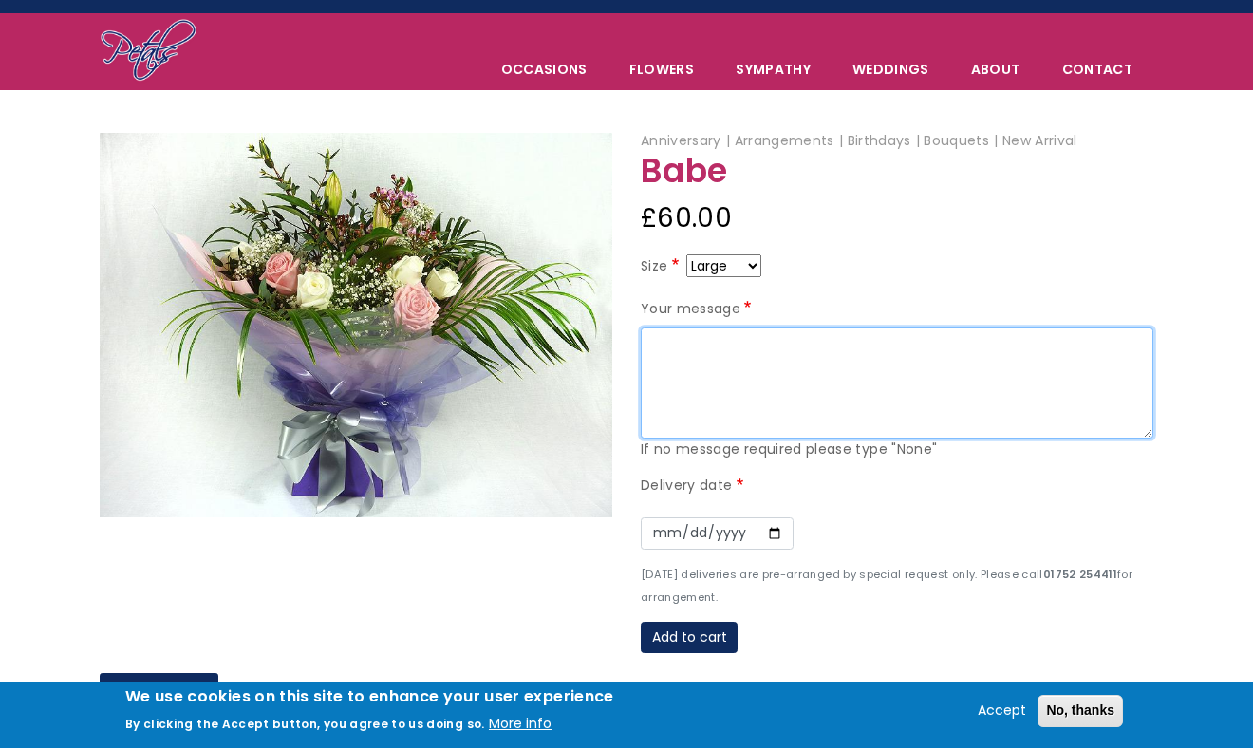
click at [838, 382] on textarea "Your message" at bounding box center [897, 384] width 513 height 112
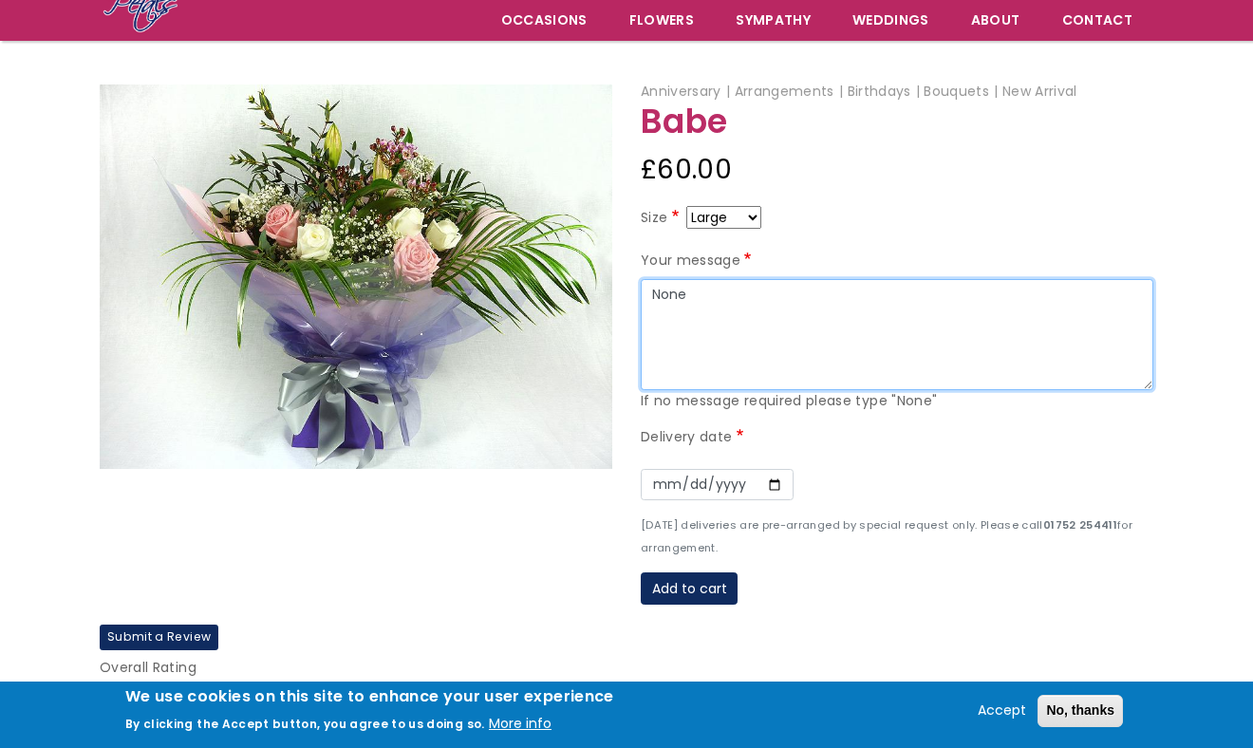
scroll to position [179, 0]
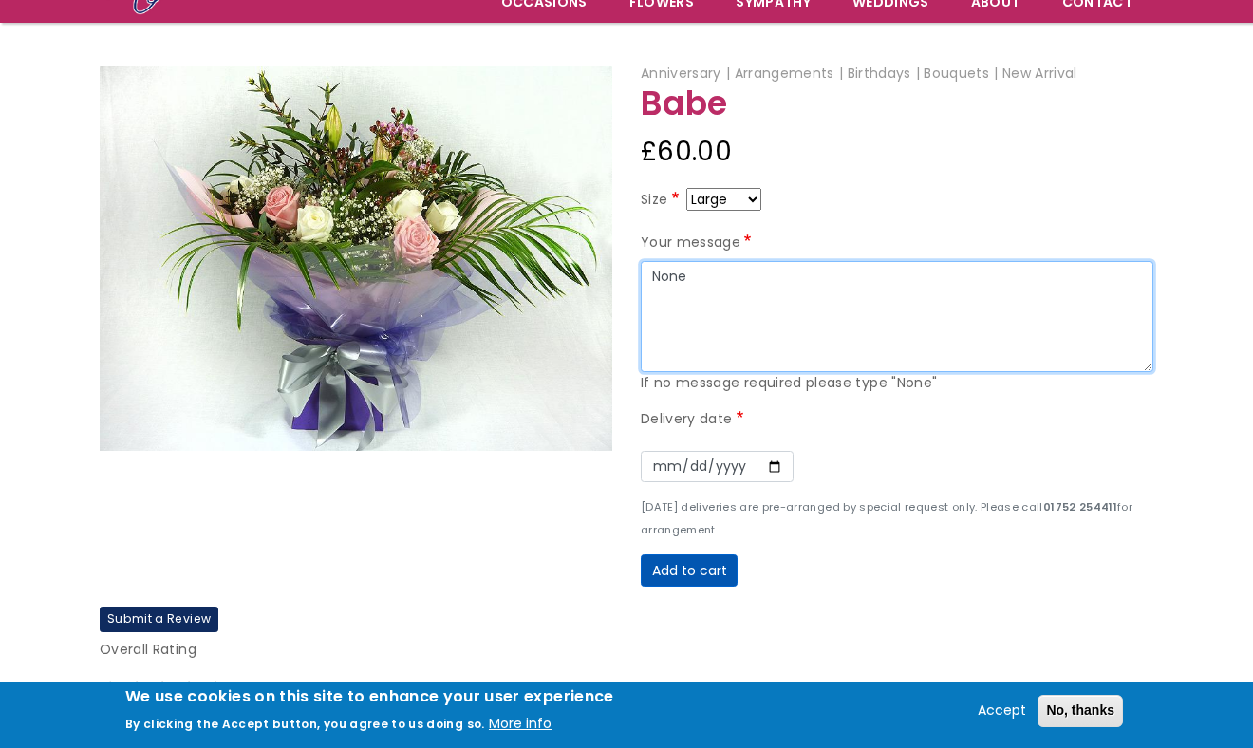
type textarea "None"
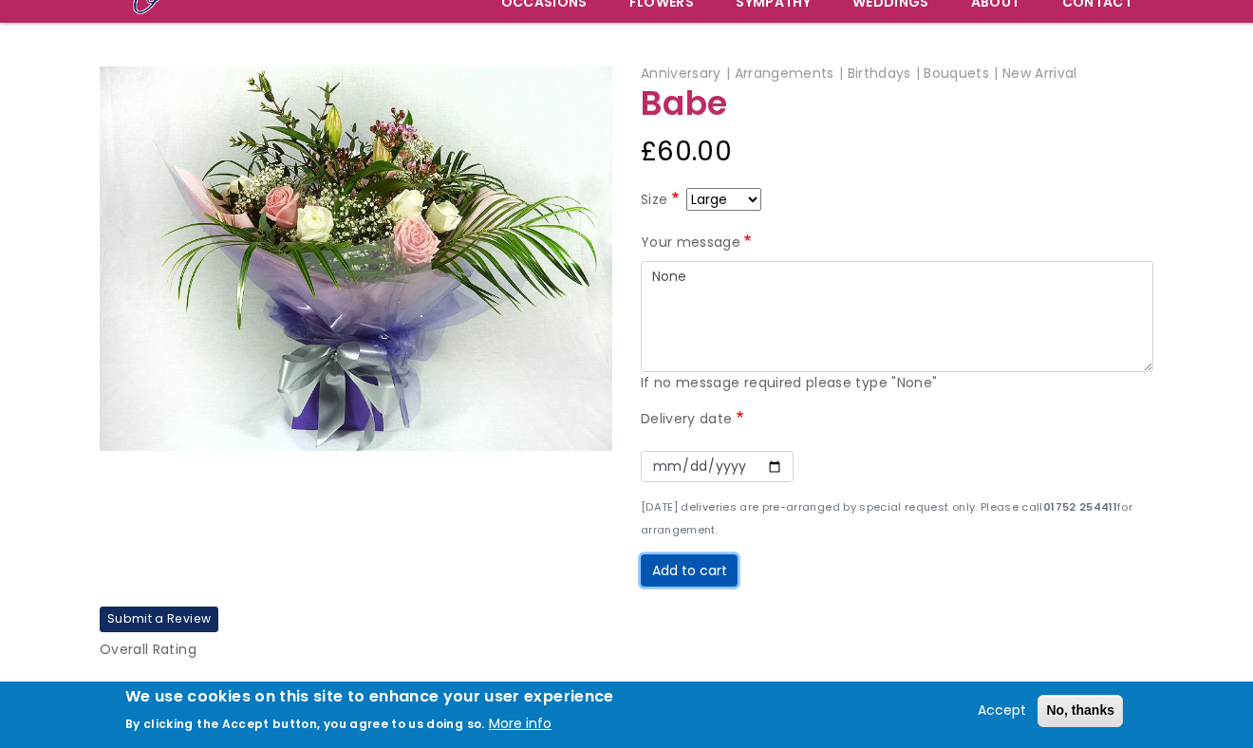
click at [703, 581] on button "Add to cart" at bounding box center [689, 570] width 97 height 32
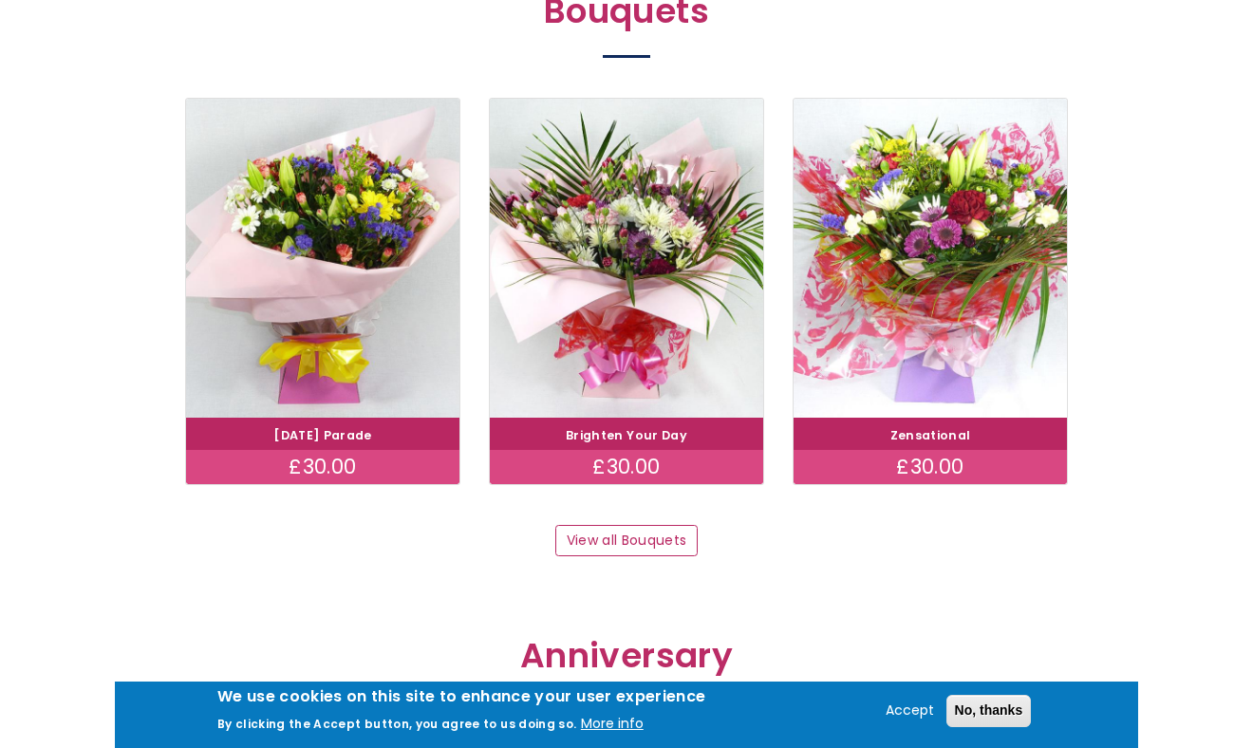
scroll to position [1710, 0]
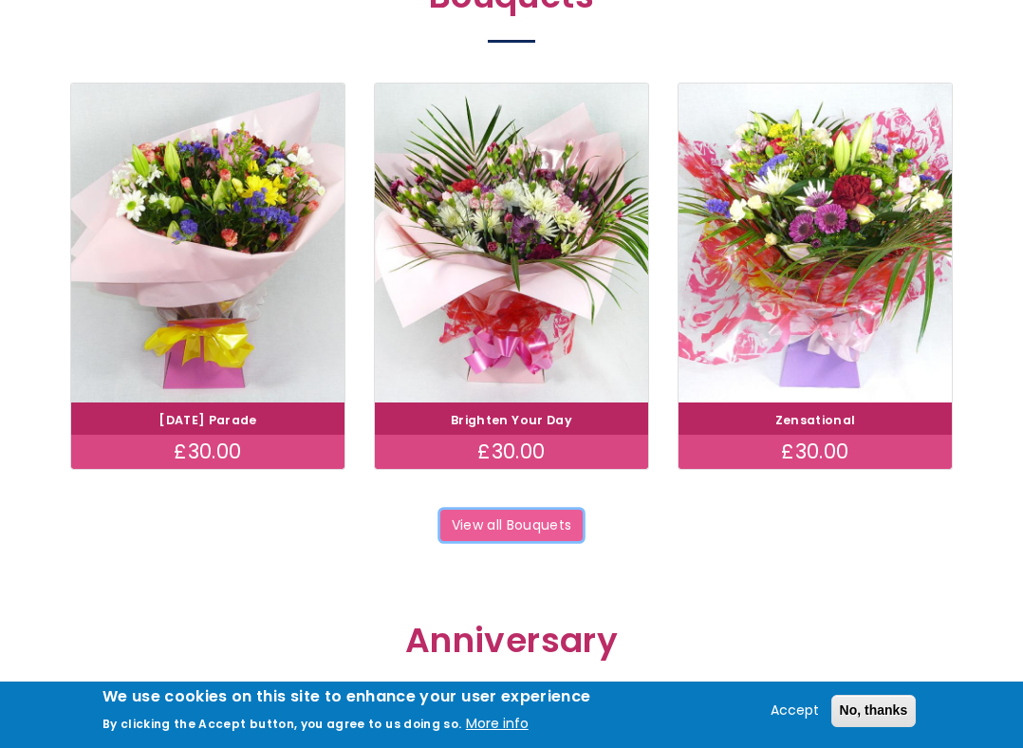
click at [530, 525] on link "View all Bouquets" at bounding box center [512, 526] width 142 height 32
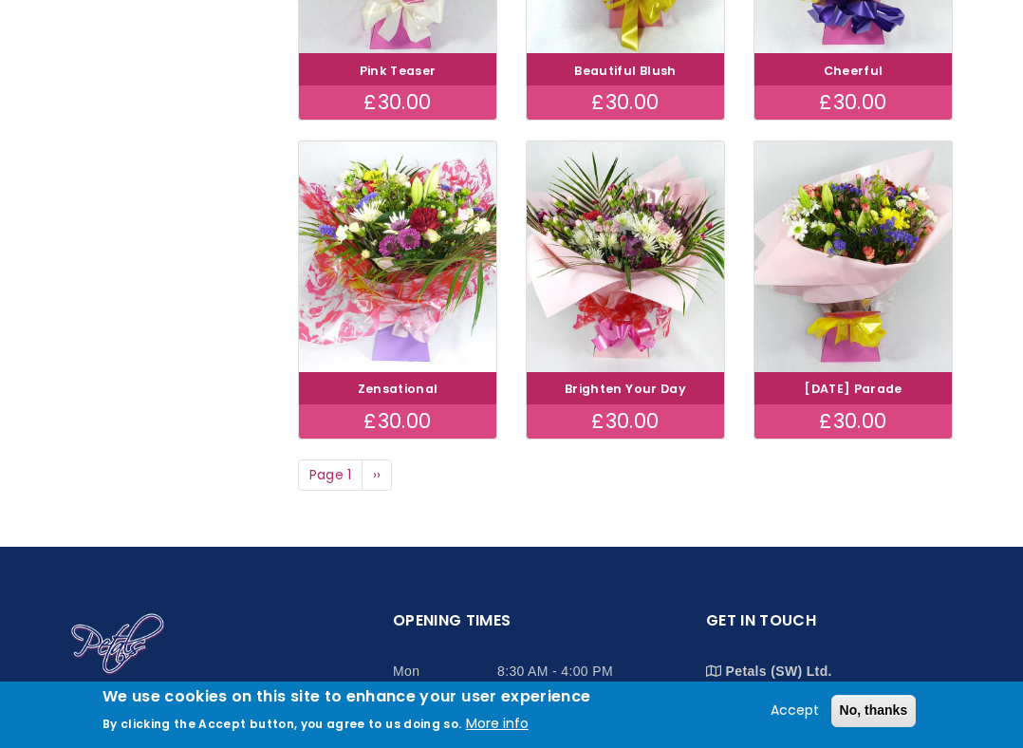
scroll to position [1206, 0]
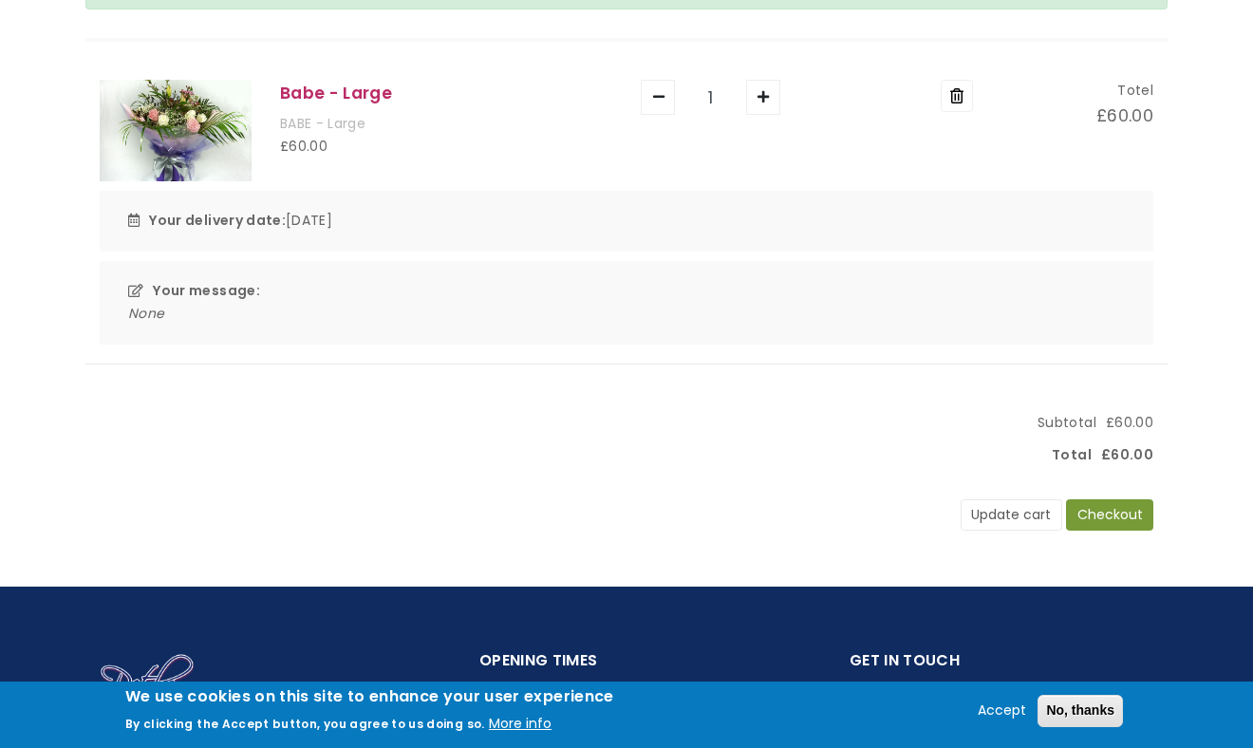
scroll to position [278, 0]
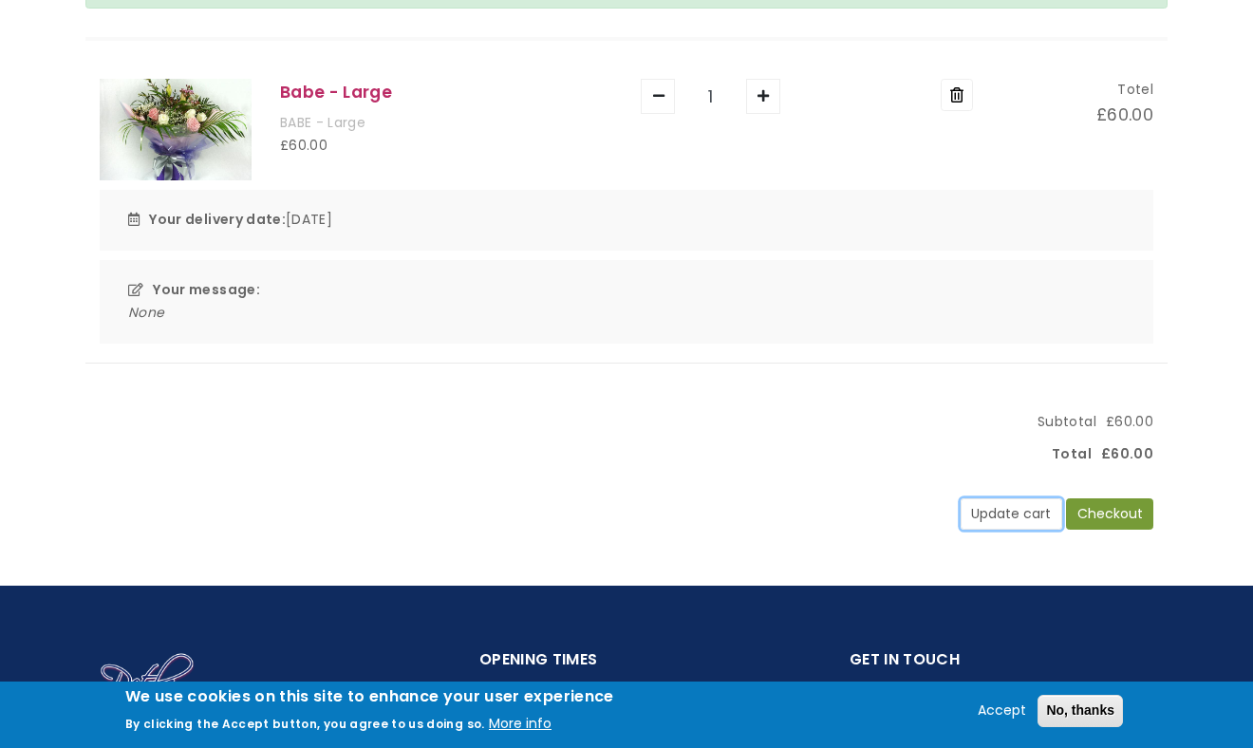
click at [989, 509] on button "Update cart" at bounding box center [1012, 514] width 102 height 32
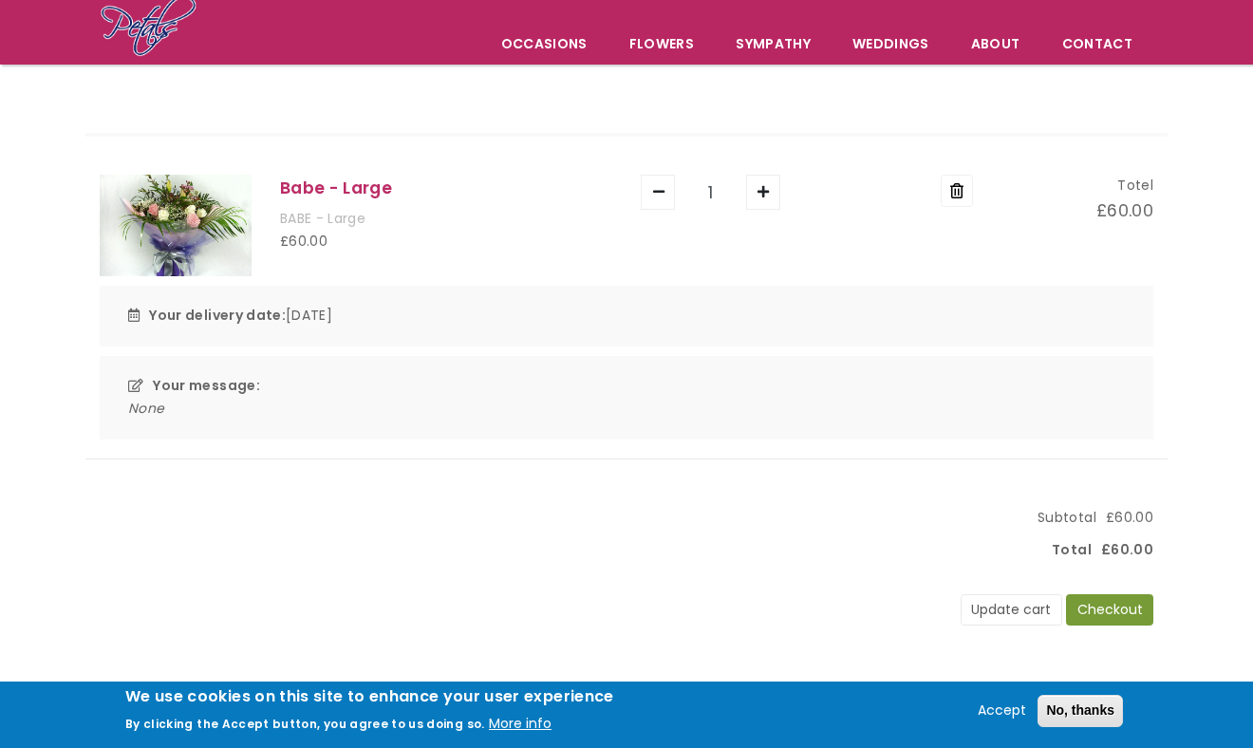
scroll to position [141, 0]
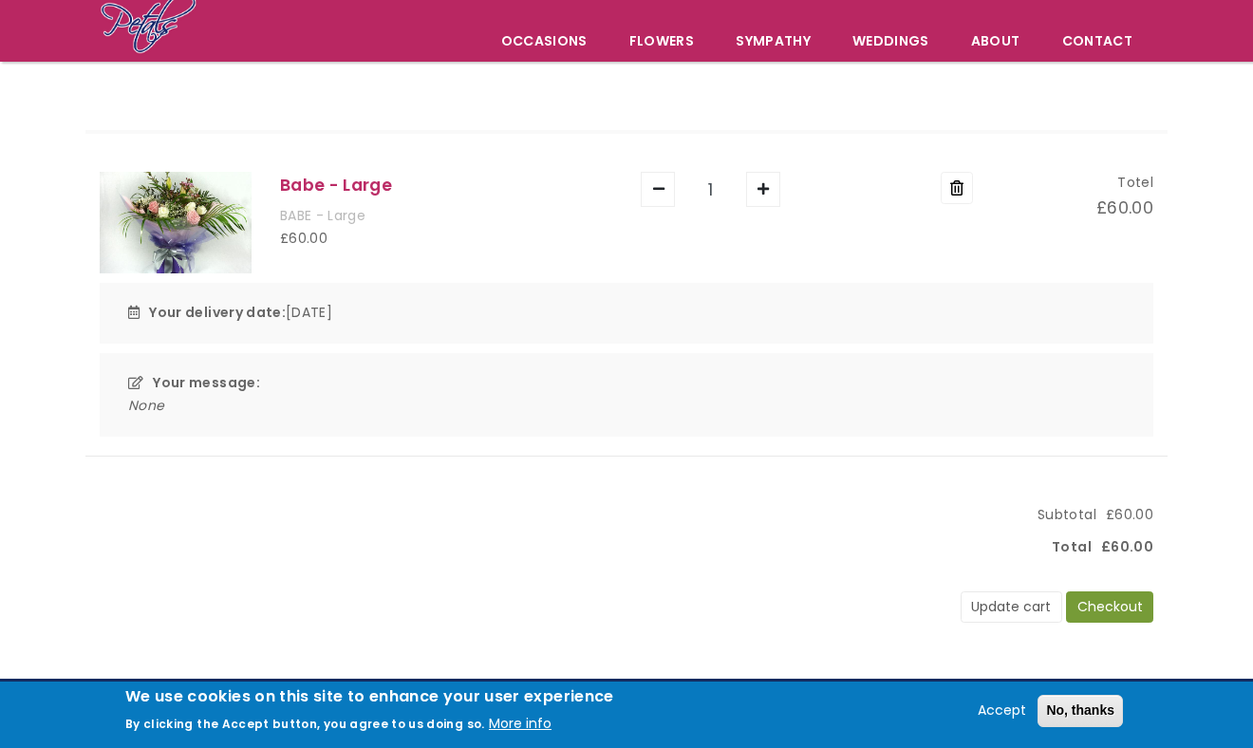
click at [131, 383] on div "Your message: None" at bounding box center [627, 395] width 1054 height 84
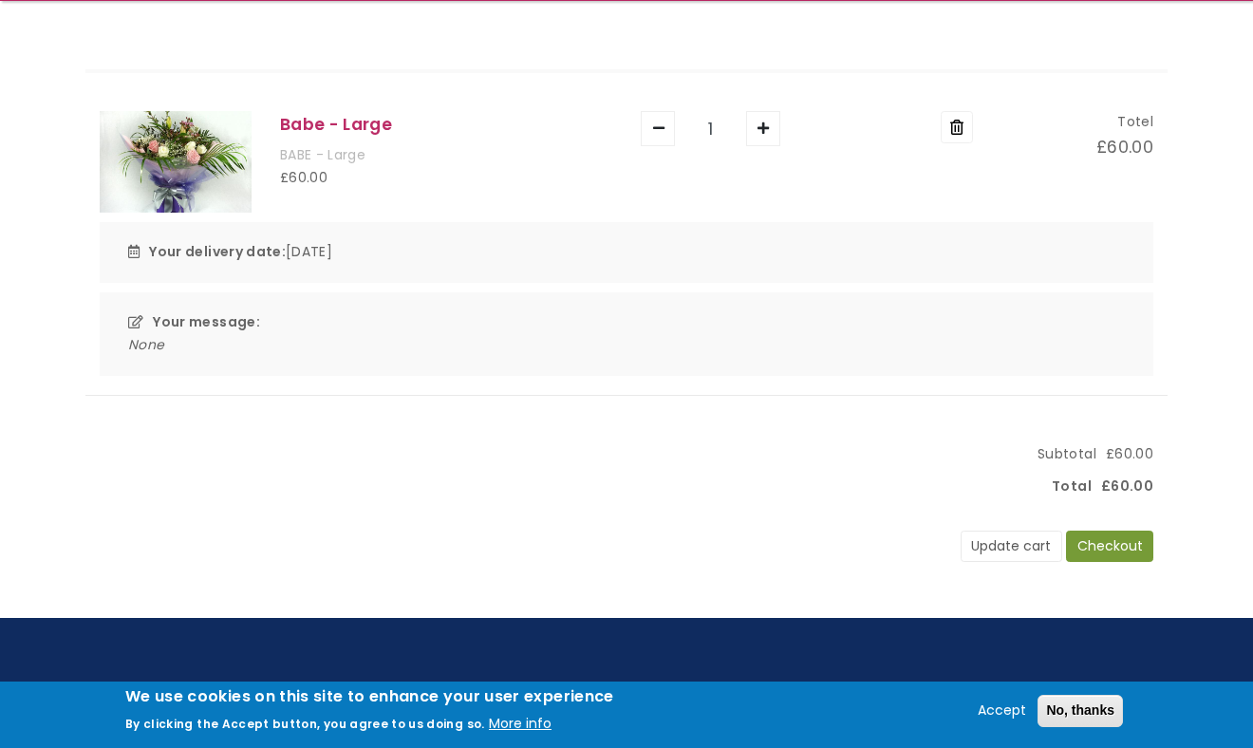
scroll to position [220, 0]
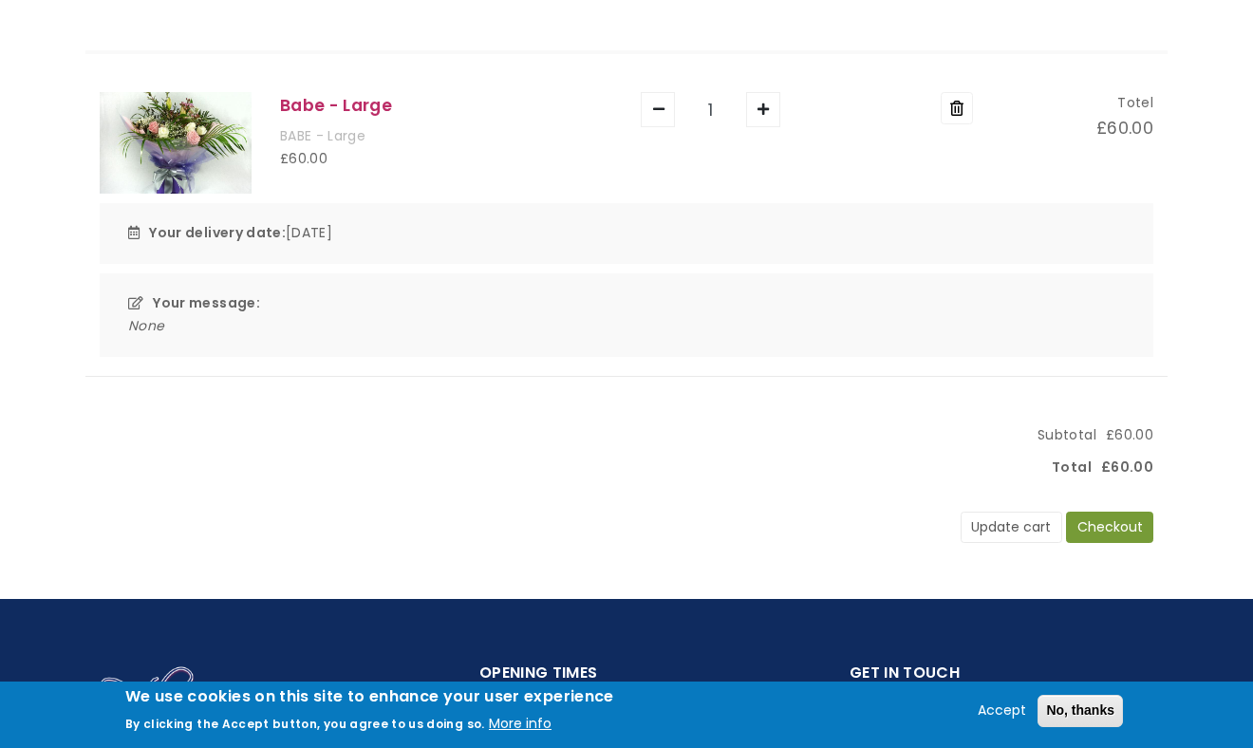
click at [1067, 215] on div "Your delivery date: 11 Oct 2025" at bounding box center [627, 233] width 1054 height 61
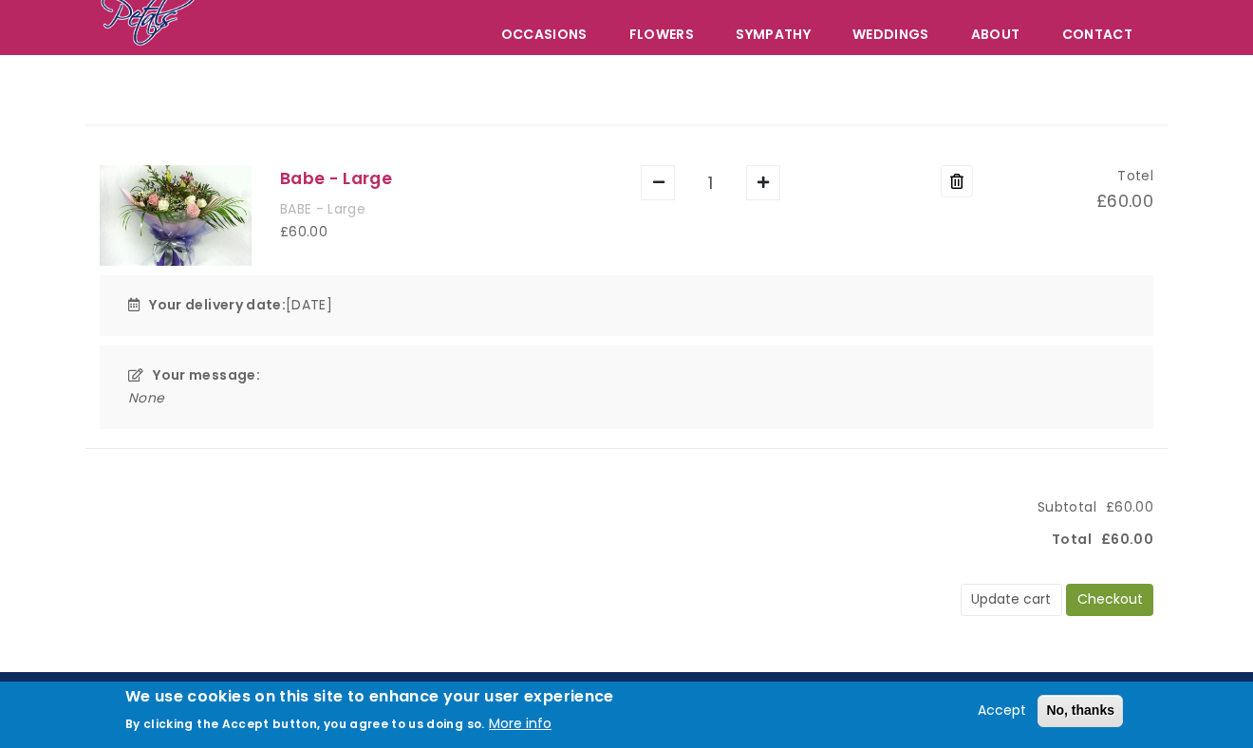
scroll to position [3, 0]
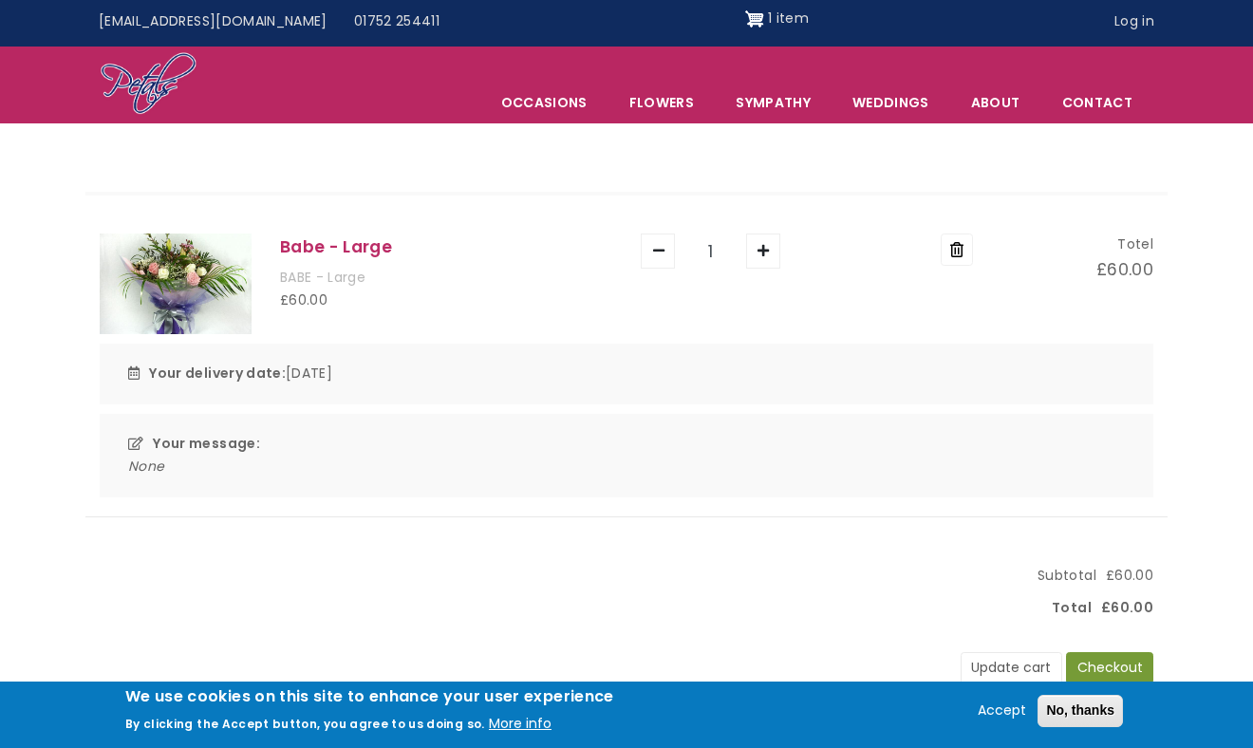
click at [175, 427] on div "Your message: None" at bounding box center [627, 456] width 1054 height 84
click at [132, 437] on div "Your message: None" at bounding box center [627, 456] width 1054 height 84
click at [1014, 663] on button "Update cart" at bounding box center [1012, 668] width 102 height 32
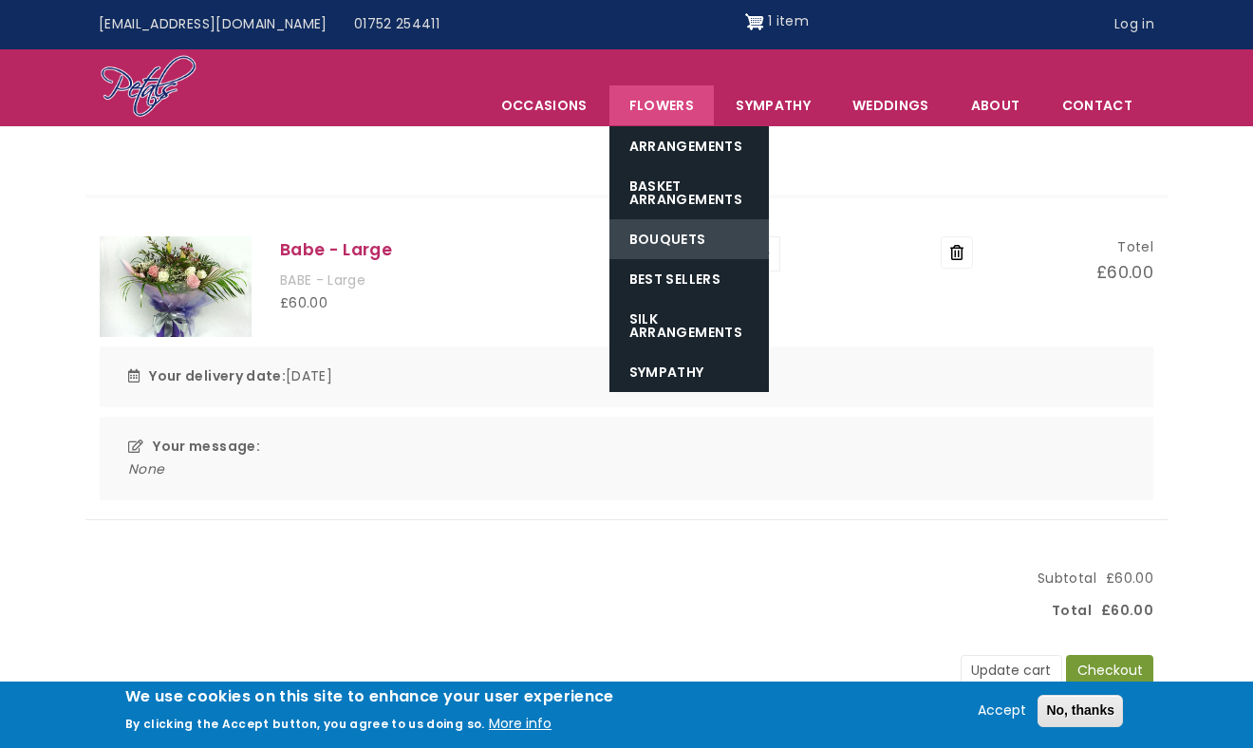
click at [697, 253] on link "Bouquets" at bounding box center [688, 239] width 159 height 40
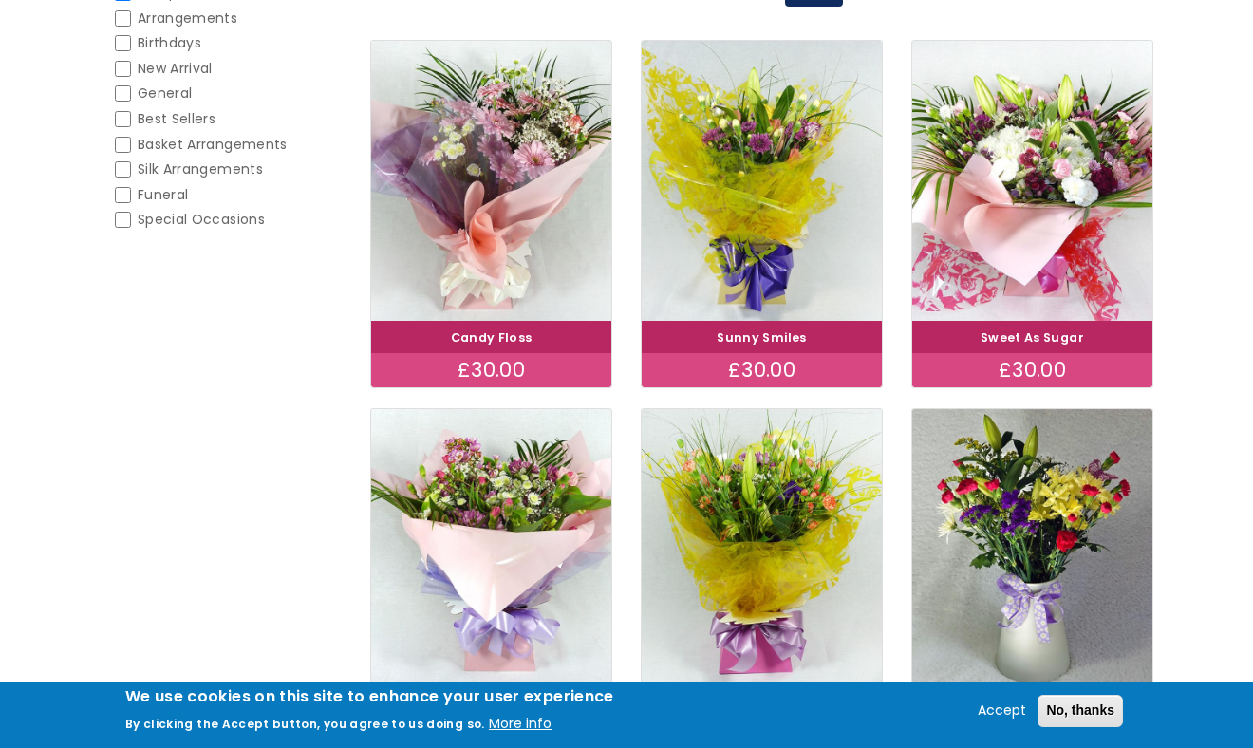
scroll to position [356, 0]
